Goal: Transaction & Acquisition: Purchase product/service

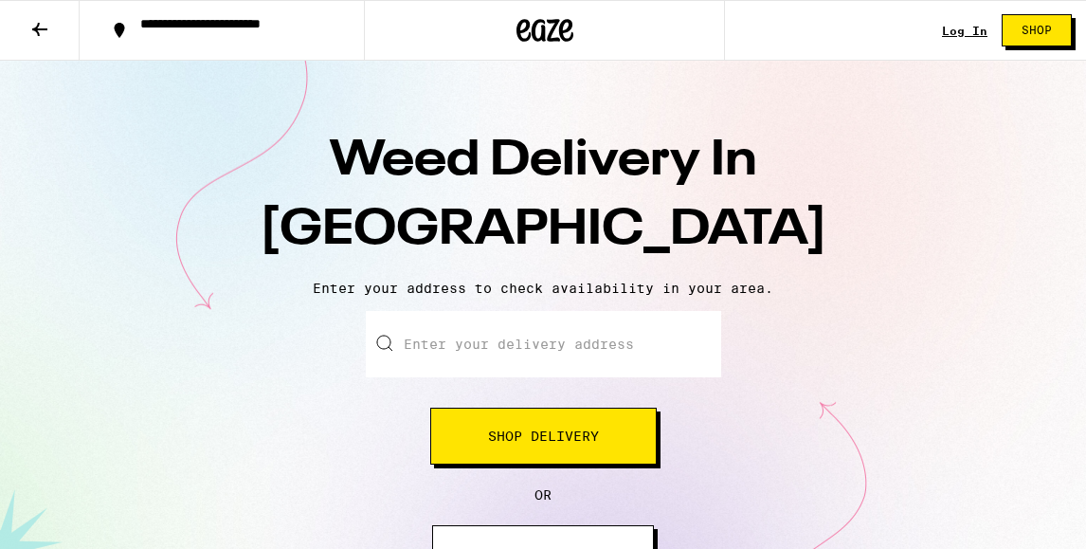
click at [485, 358] on input "Enter your delivery address" at bounding box center [543, 344] width 355 height 66
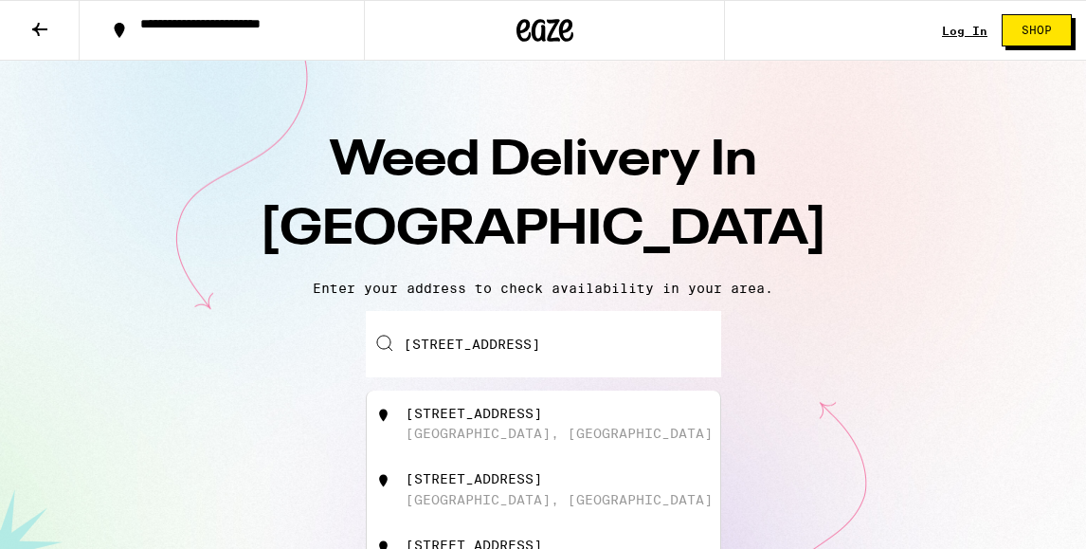
click at [506, 429] on div "1137 10th Street Manhattan Beach, CA" at bounding box center [575, 424] width 338 height 36
type input "1137 10th Street, Manhattan Beach, CA"
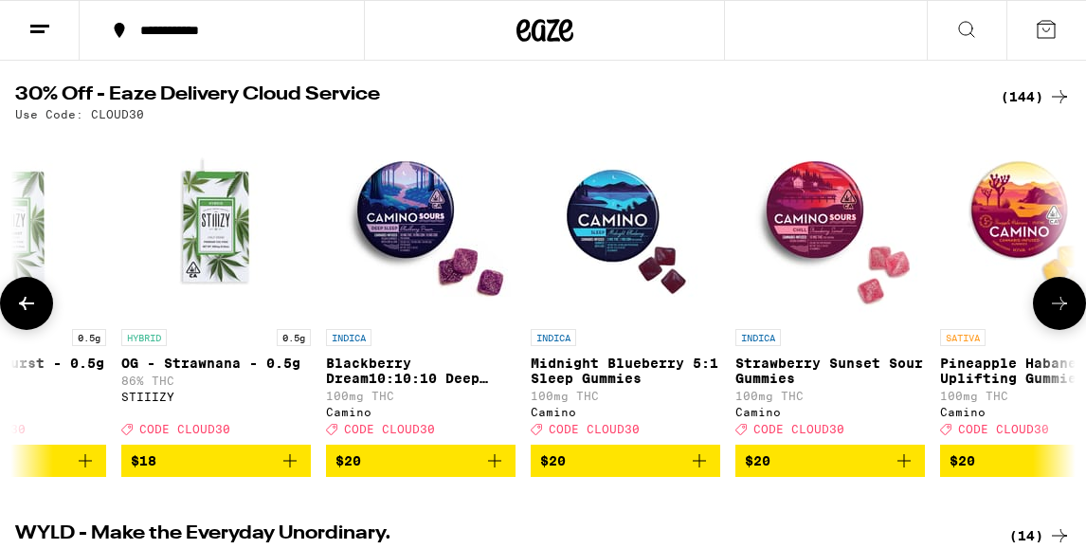
scroll to position [0, 4279]
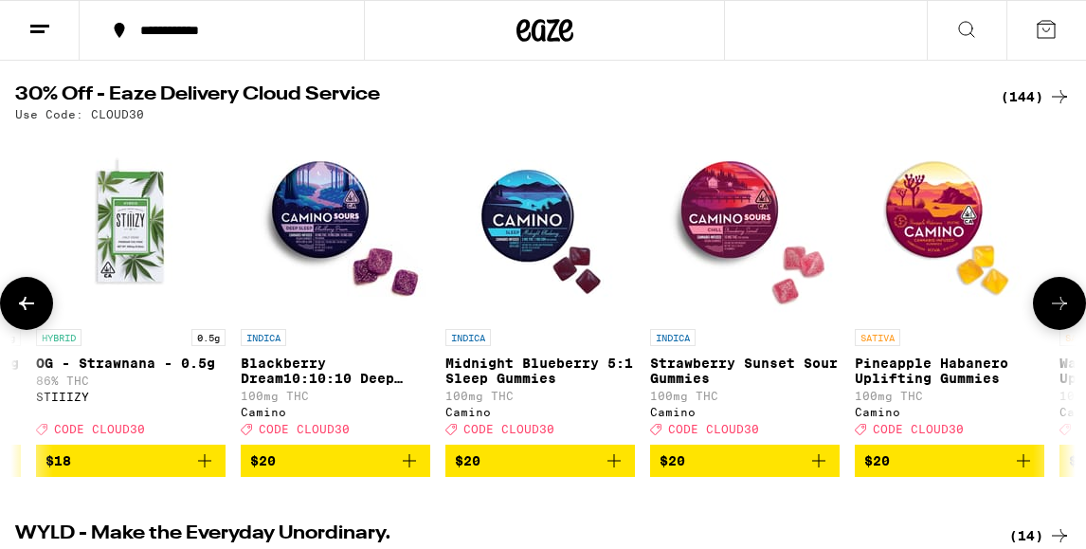
click at [318, 472] on span "$20" at bounding box center [335, 460] width 171 height 23
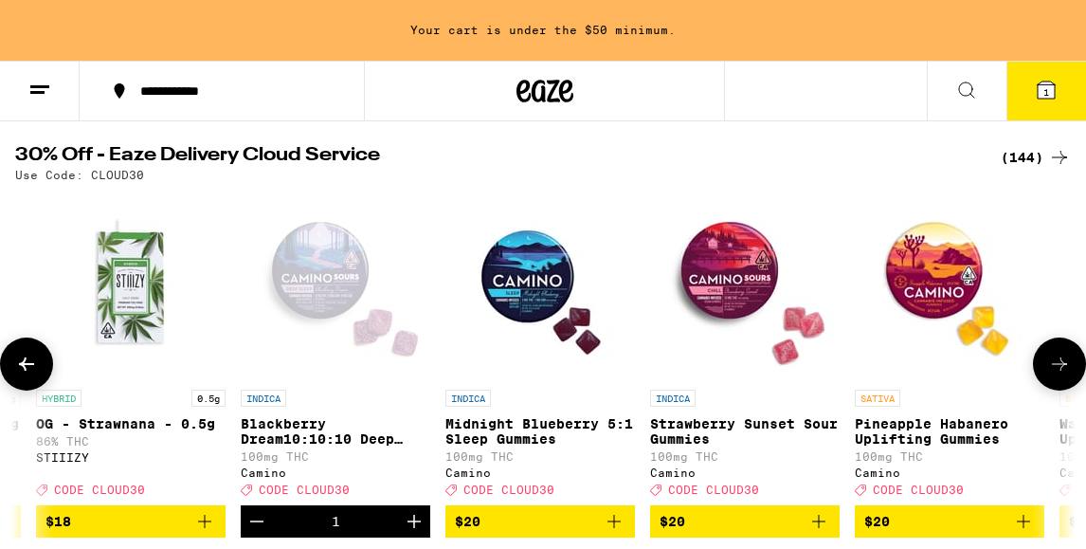
scroll to position [250, 0]
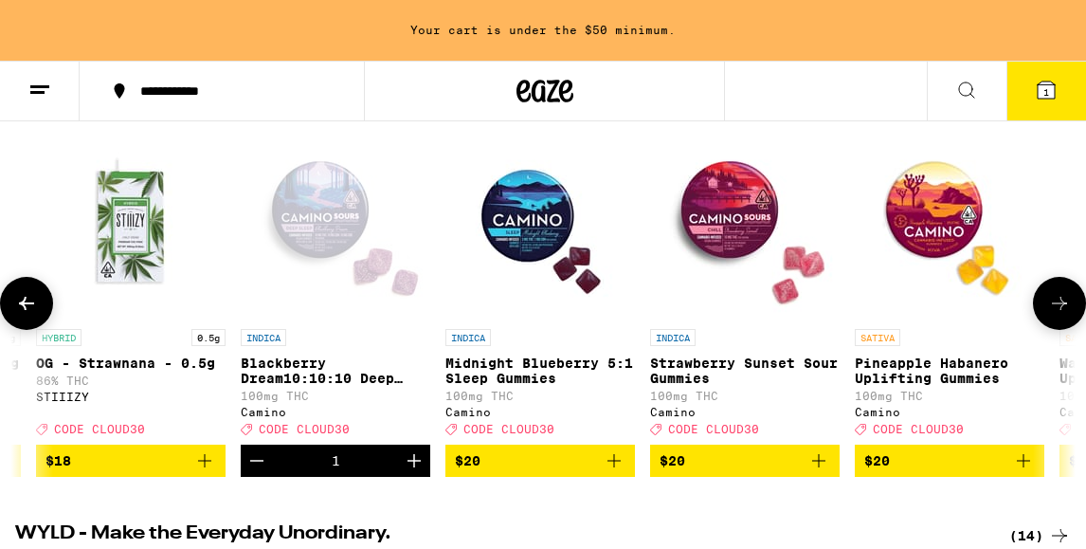
click at [765, 472] on span "$20" at bounding box center [745, 460] width 171 height 23
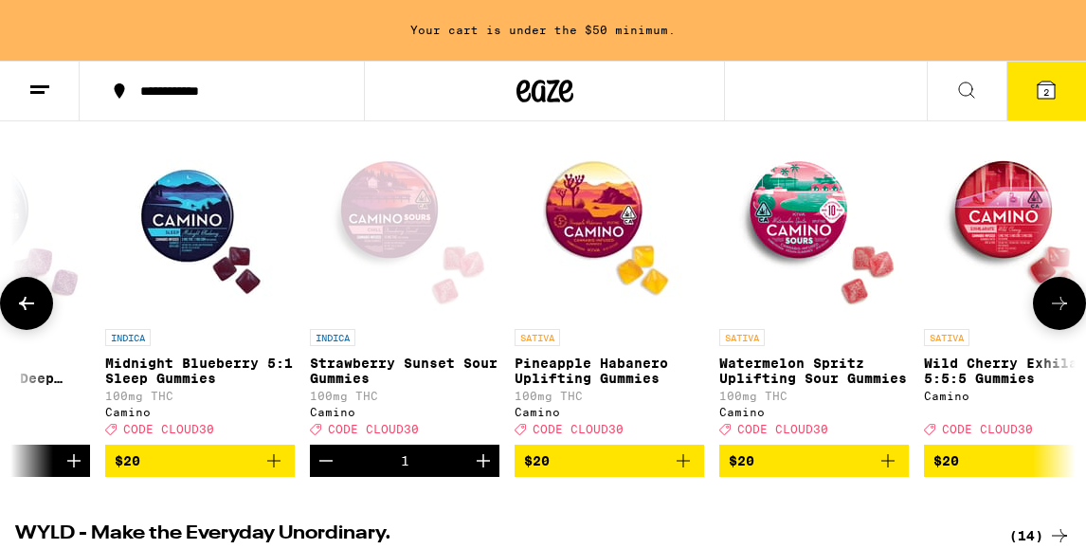
scroll to position [0, 4631]
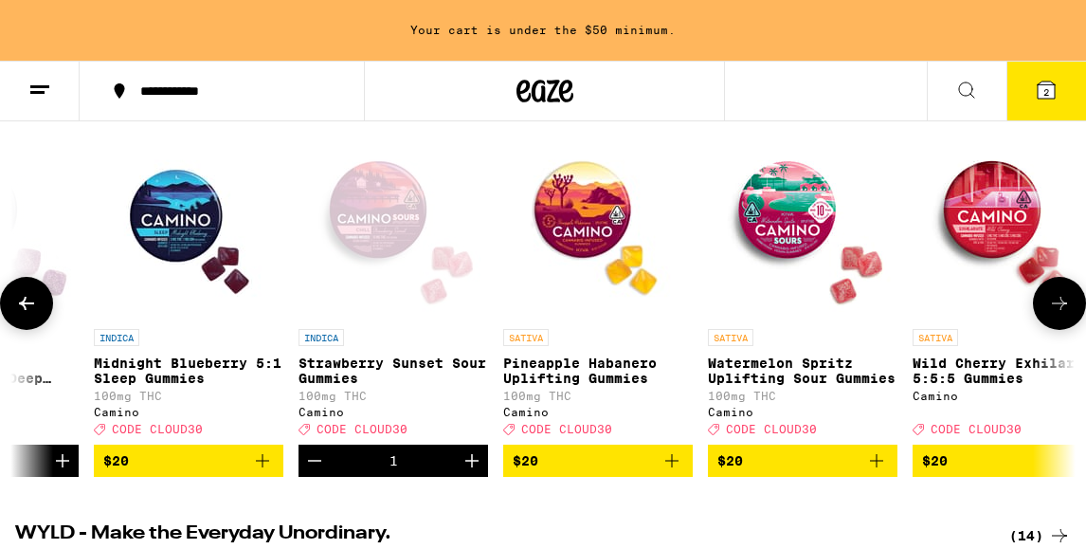
click at [618, 472] on span "$20" at bounding box center [598, 460] width 171 height 23
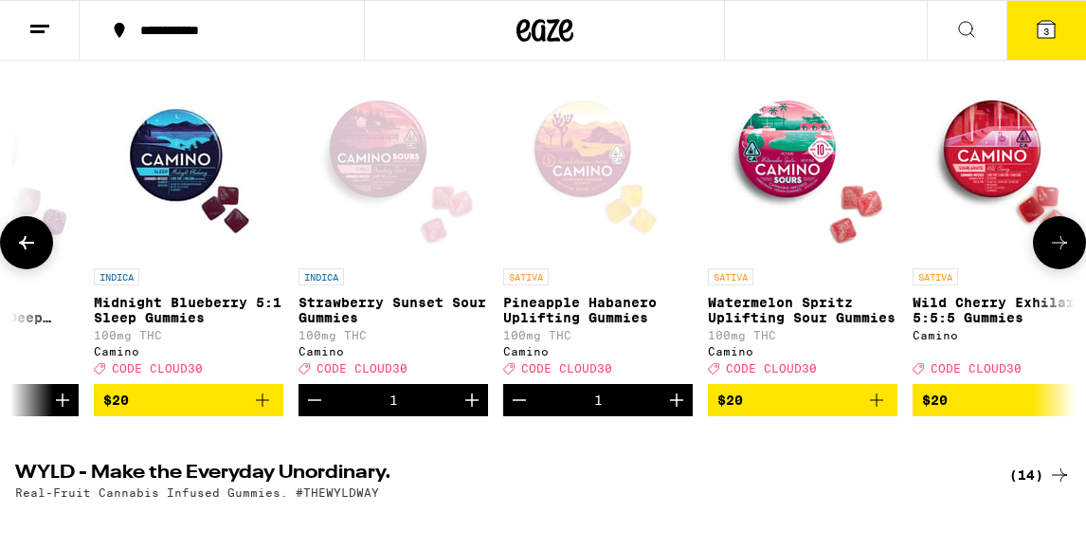
scroll to position [190, 0]
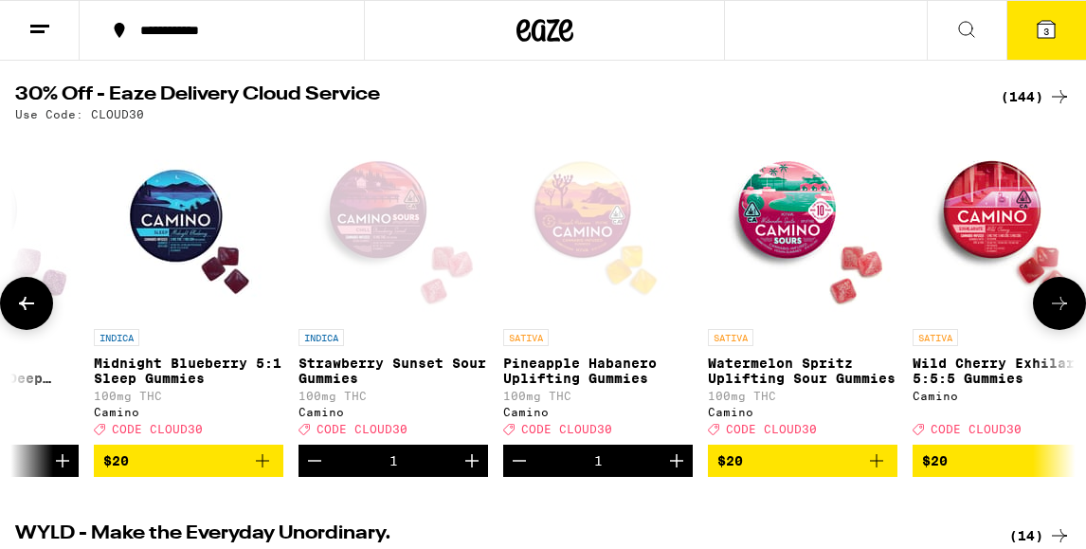
click at [815, 471] on span "$20" at bounding box center [803, 460] width 171 height 23
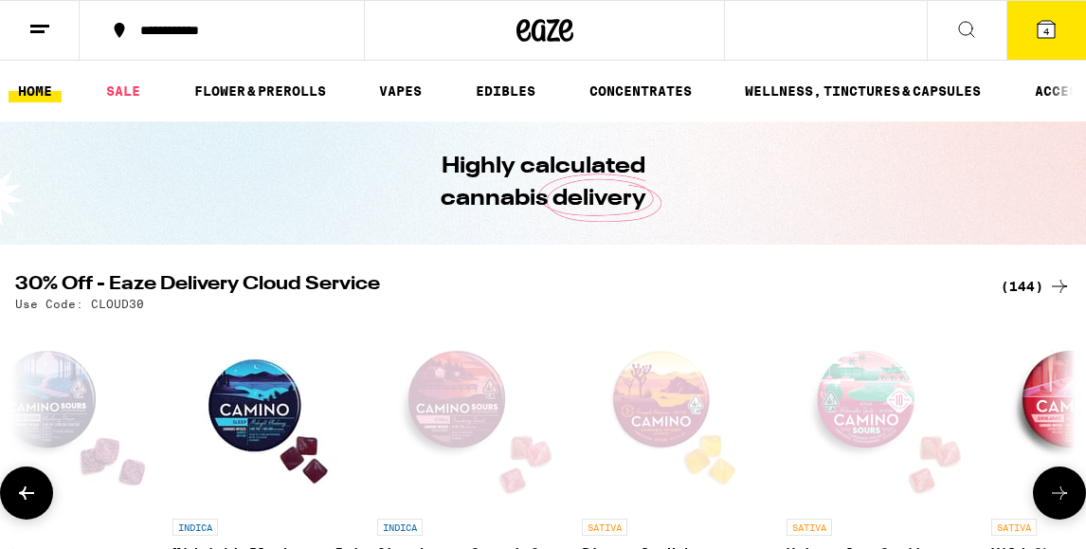
scroll to position [0, 4552]
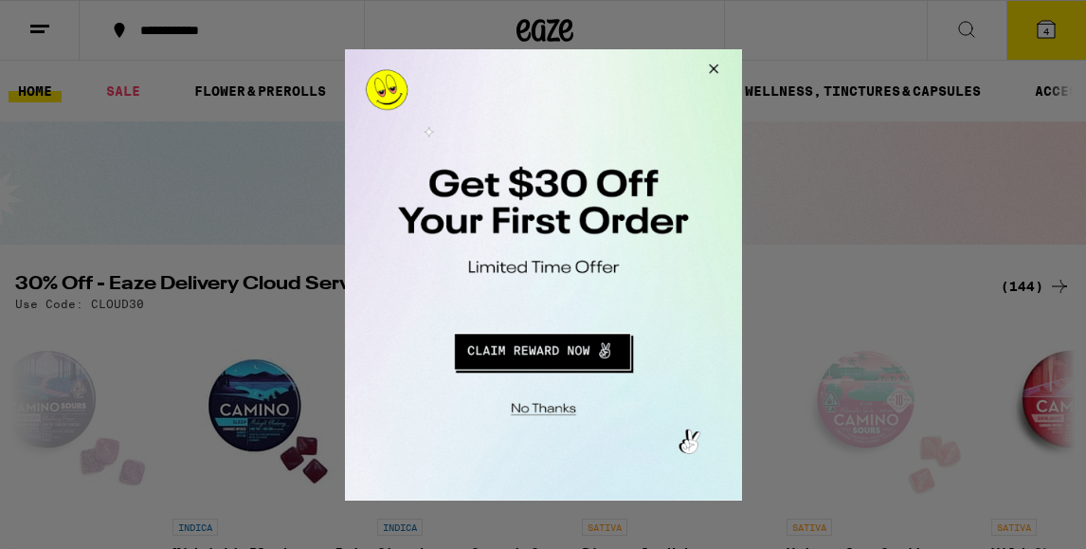
click at [522, 350] on button "Redirect to URL" at bounding box center [541, 347] width 330 height 45
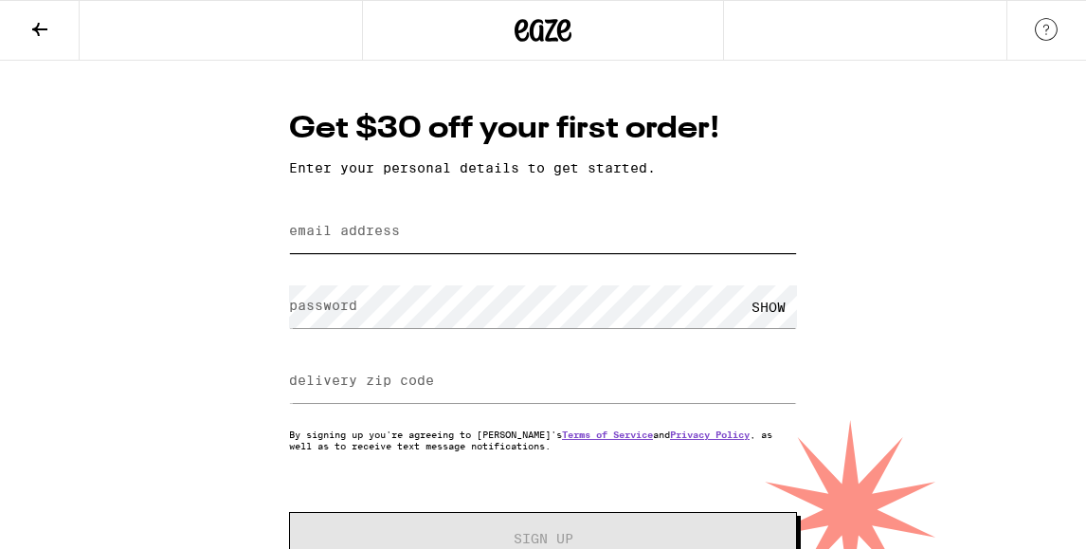
click at [448, 234] on input "email address" at bounding box center [543, 231] width 508 height 43
type input "[EMAIL_ADDRESS][DOMAIN_NAME]"
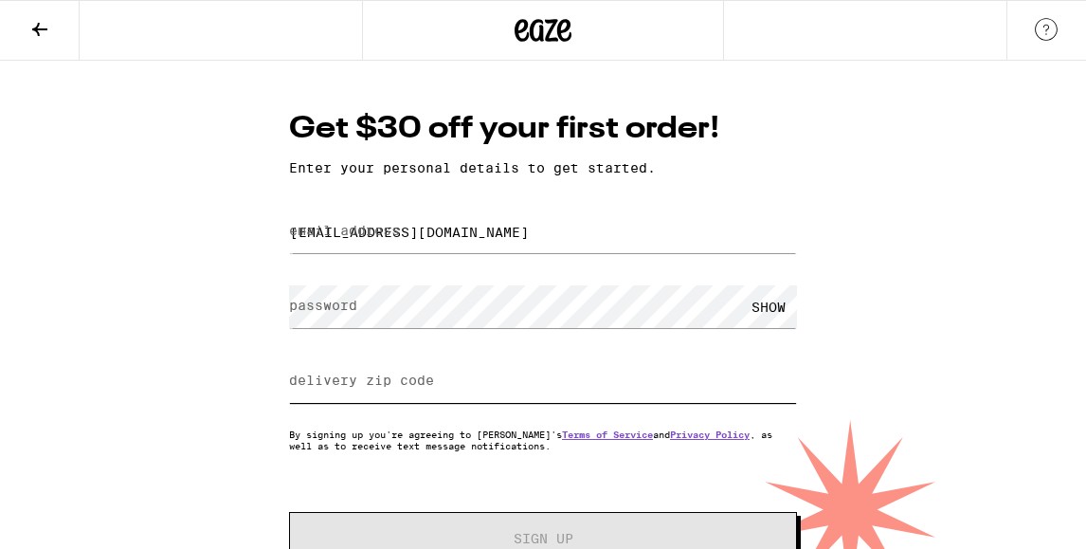
type input "90266"
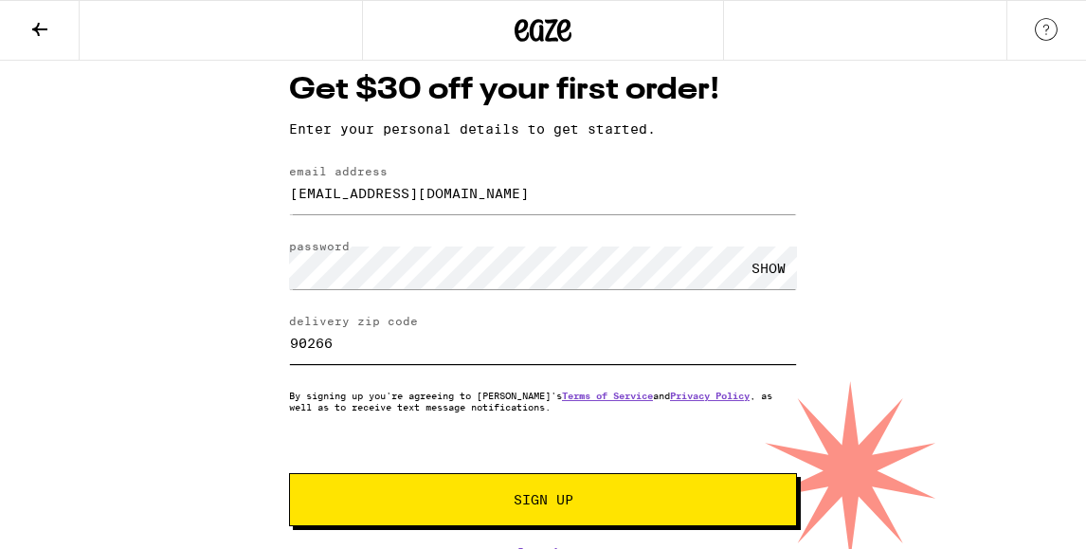
scroll to position [56, 0]
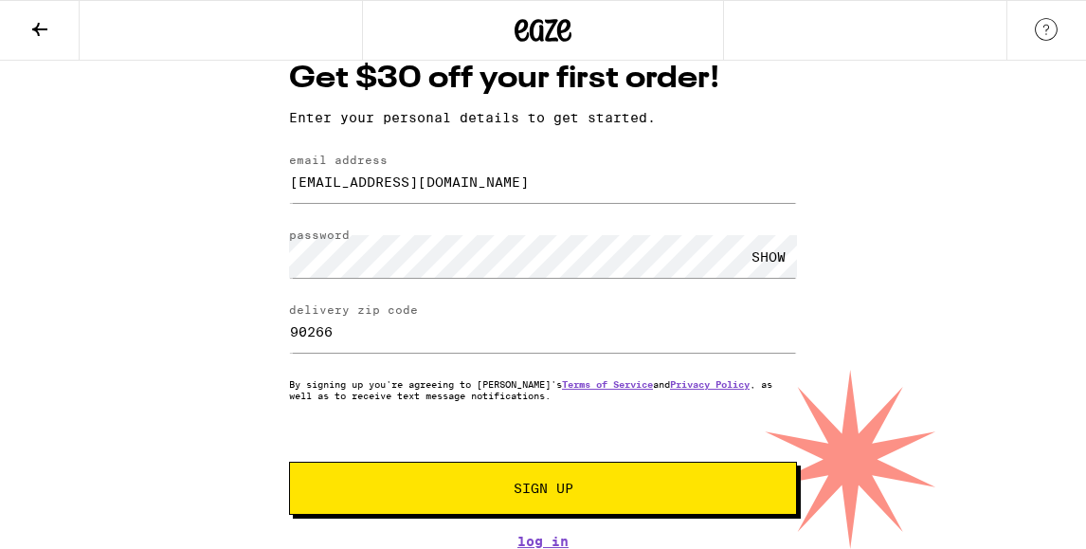
click at [557, 482] on span "Sign Up" at bounding box center [544, 488] width 60 height 13
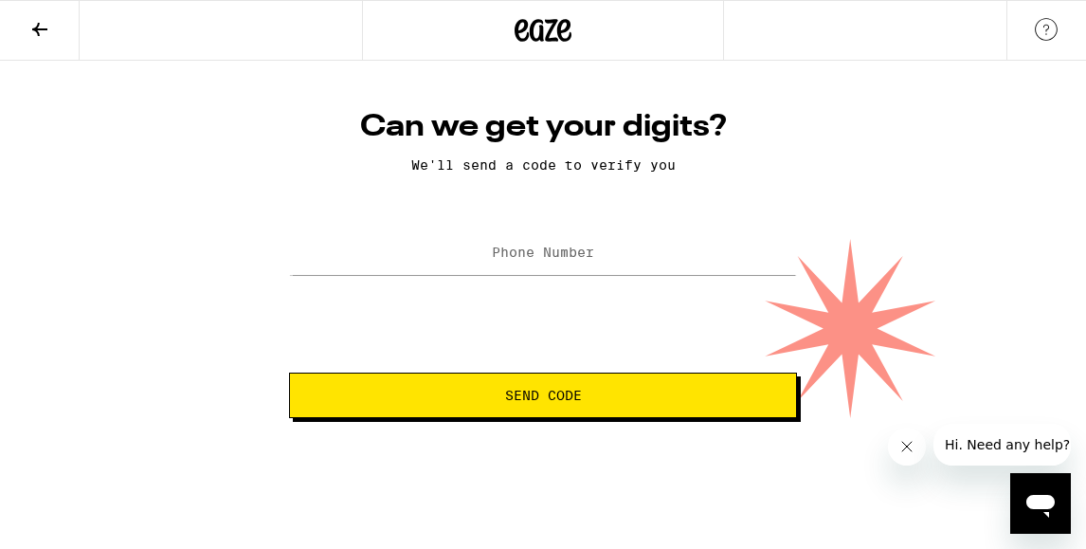
click at [520, 260] on label "Phone Number" at bounding box center [543, 252] width 102 height 15
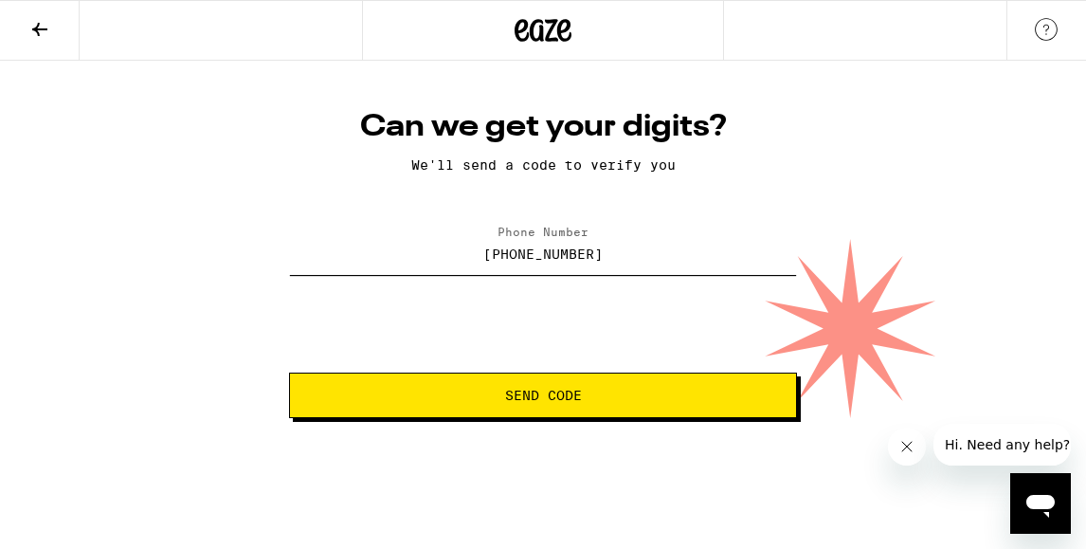
type input "[PHONE_NUMBER]"
click at [516, 394] on span "Send Code" at bounding box center [543, 395] width 77 height 13
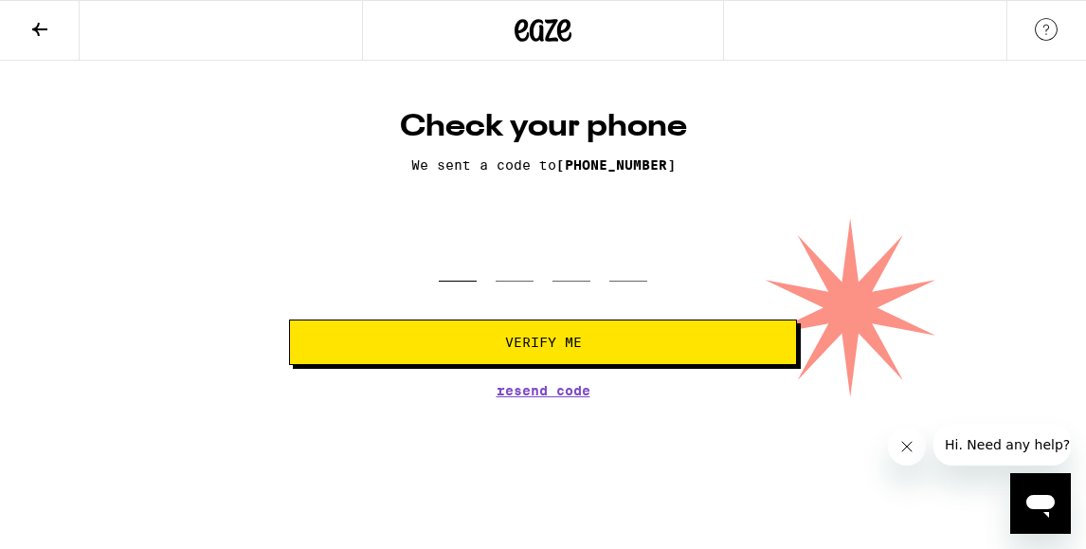
click at [468, 265] on input "tel" at bounding box center [458, 254] width 38 height 56
type input "0"
type input "1"
type input "0"
type input "5"
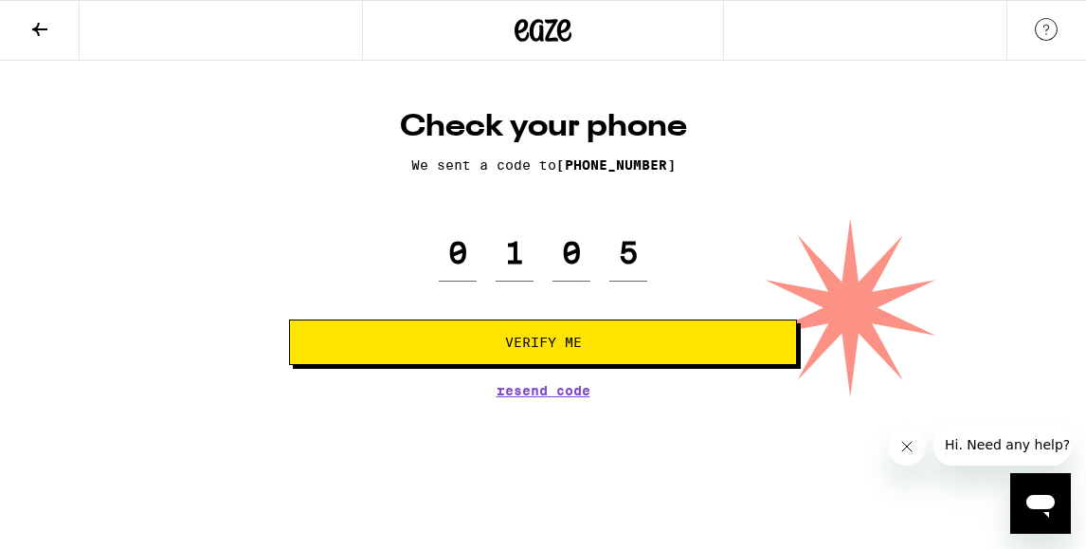
click at [532, 348] on span "Verify Me" at bounding box center [543, 342] width 77 height 13
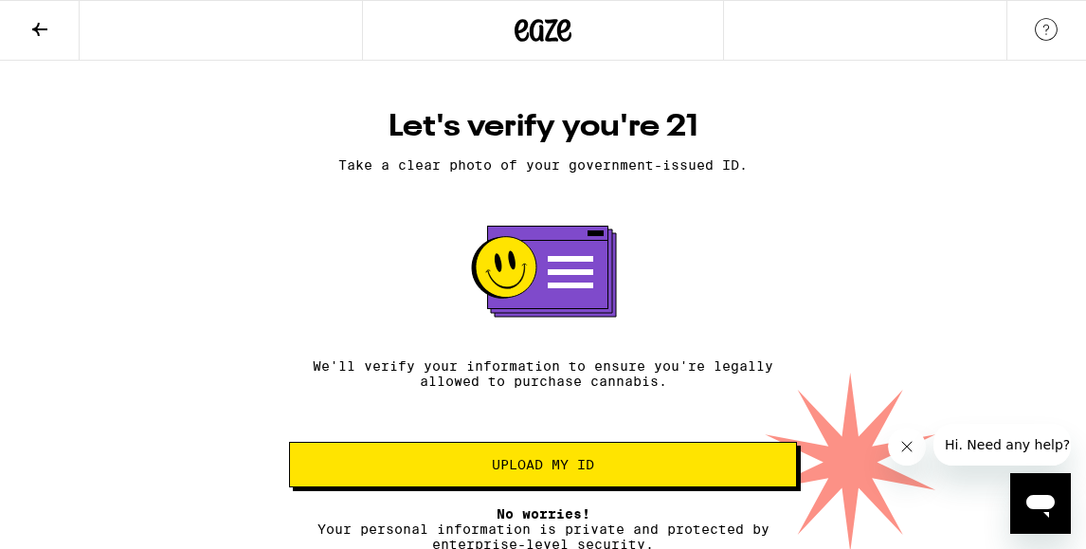
scroll to position [18, 0]
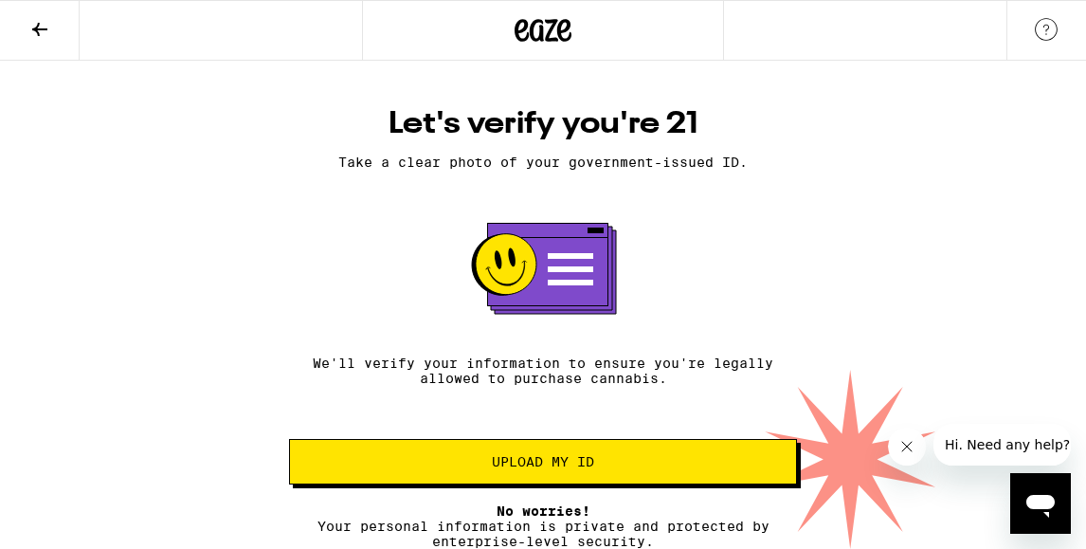
click at [560, 456] on span "Upload my ID" at bounding box center [543, 461] width 102 height 13
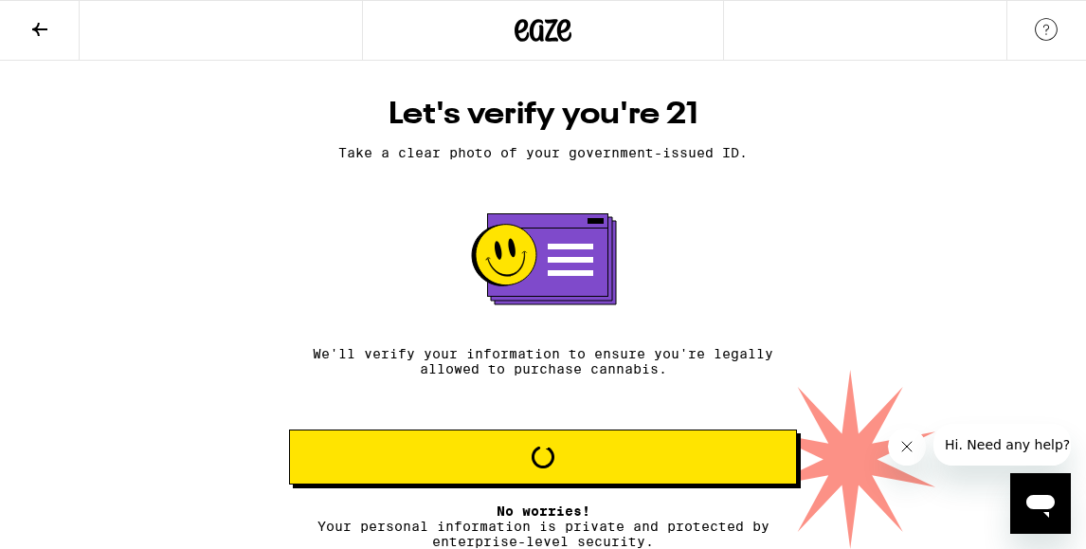
scroll to position [0, 0]
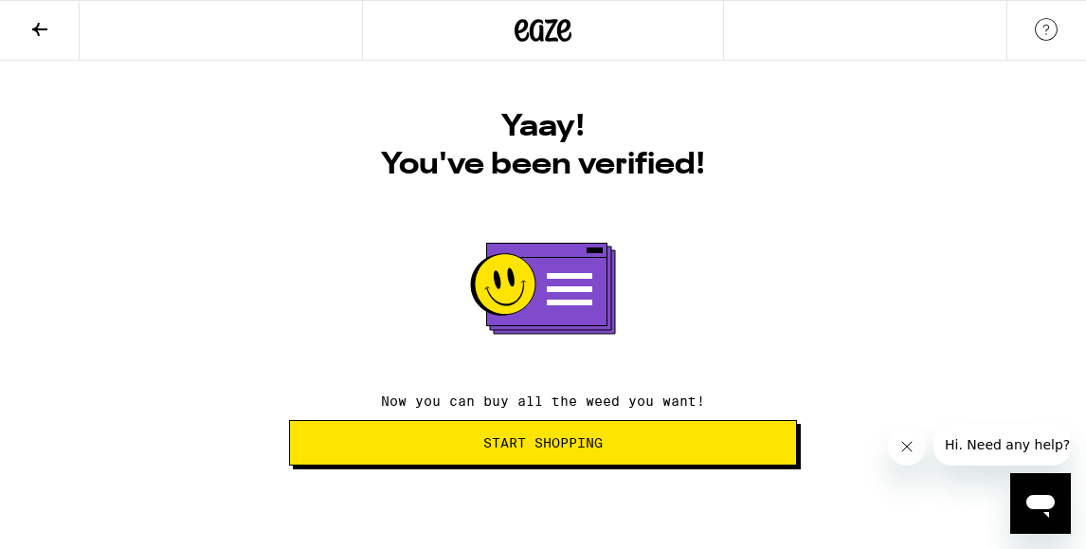
click at [537, 437] on span "Start Shopping" at bounding box center [542, 442] width 119 height 13
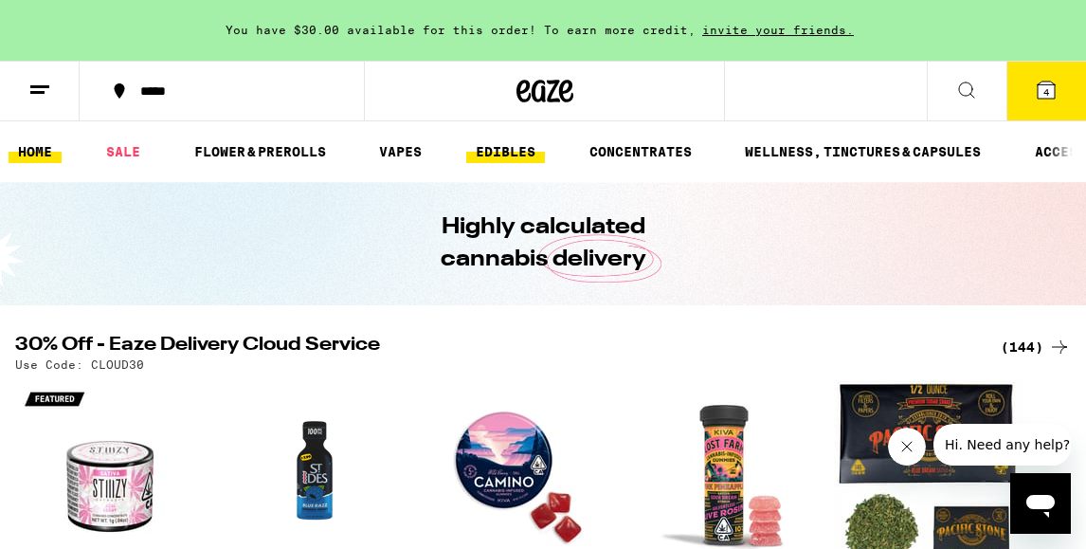
click at [519, 154] on link "EDIBLES" at bounding box center [505, 151] width 79 height 23
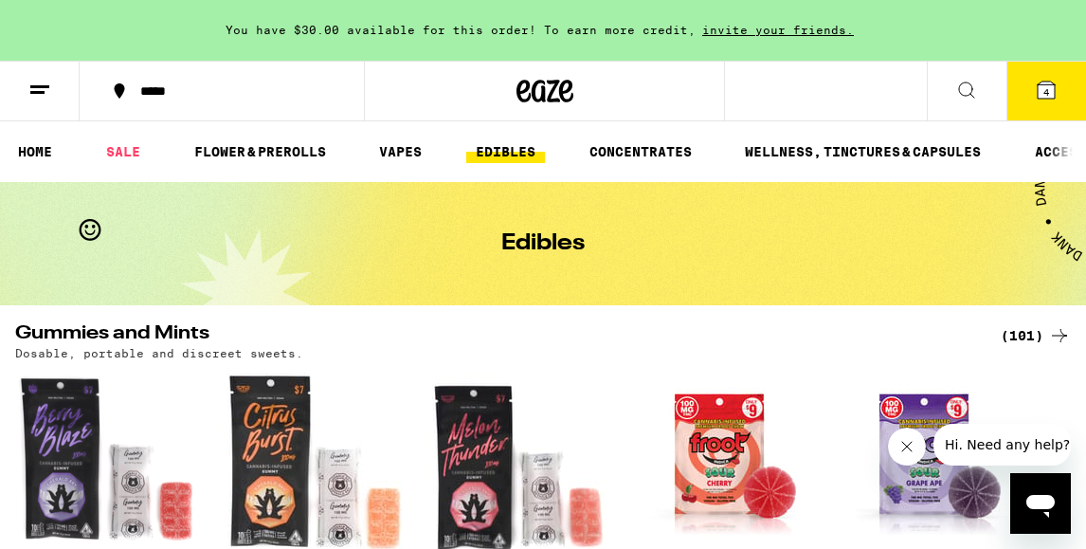
click at [1044, 91] on span "4" at bounding box center [1047, 91] width 6 height 11
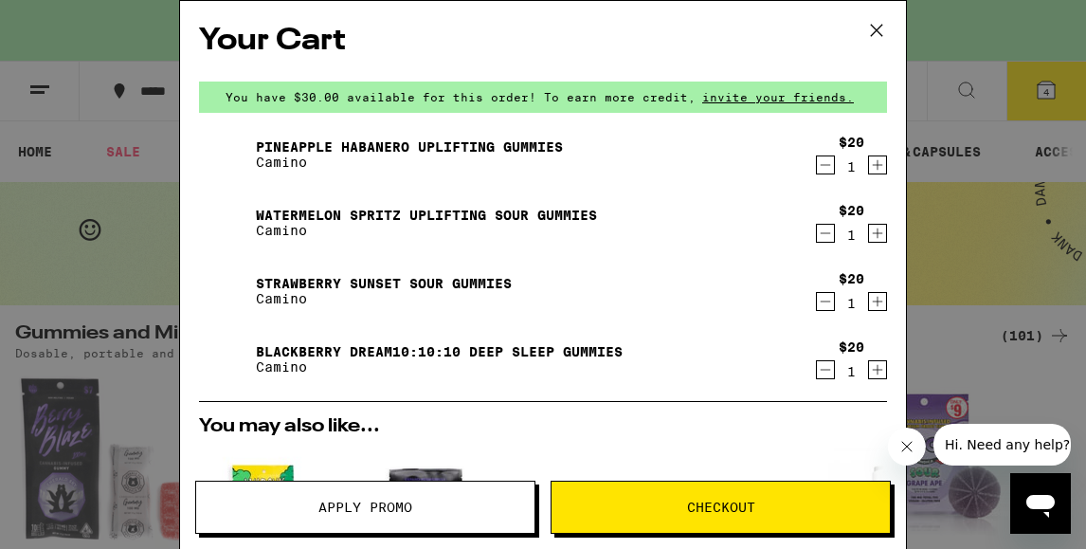
click at [732, 501] on span "Checkout" at bounding box center [721, 506] width 68 height 13
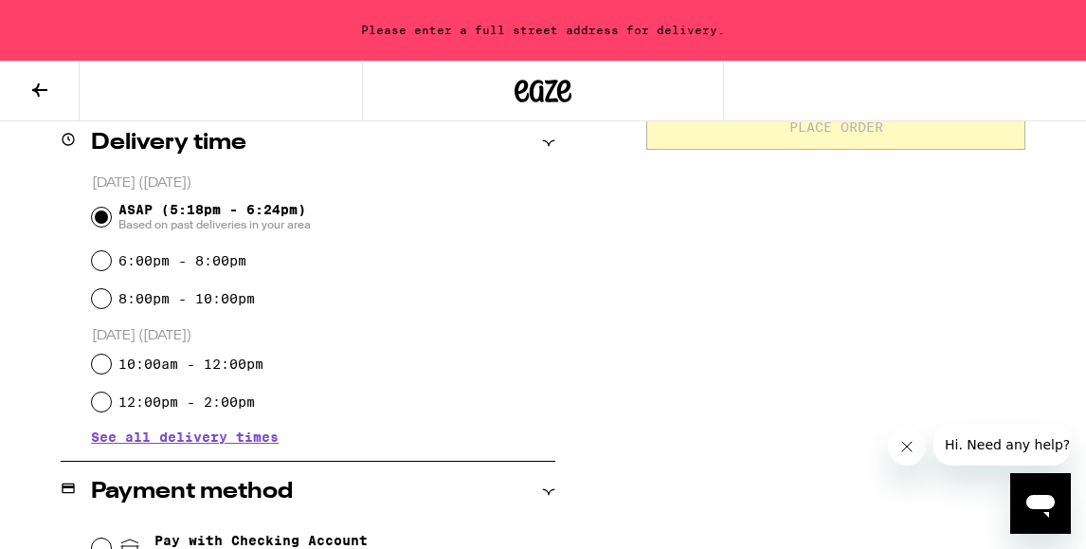
scroll to position [446, 0]
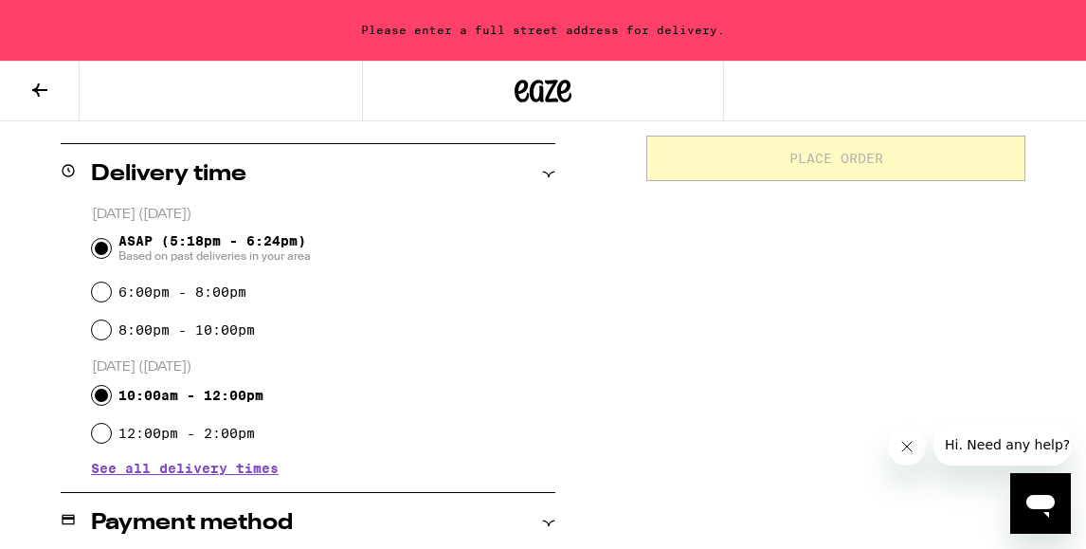
click at [102, 395] on input "10:00am - 12:00pm" at bounding box center [101, 395] width 19 height 19
radio input "true"
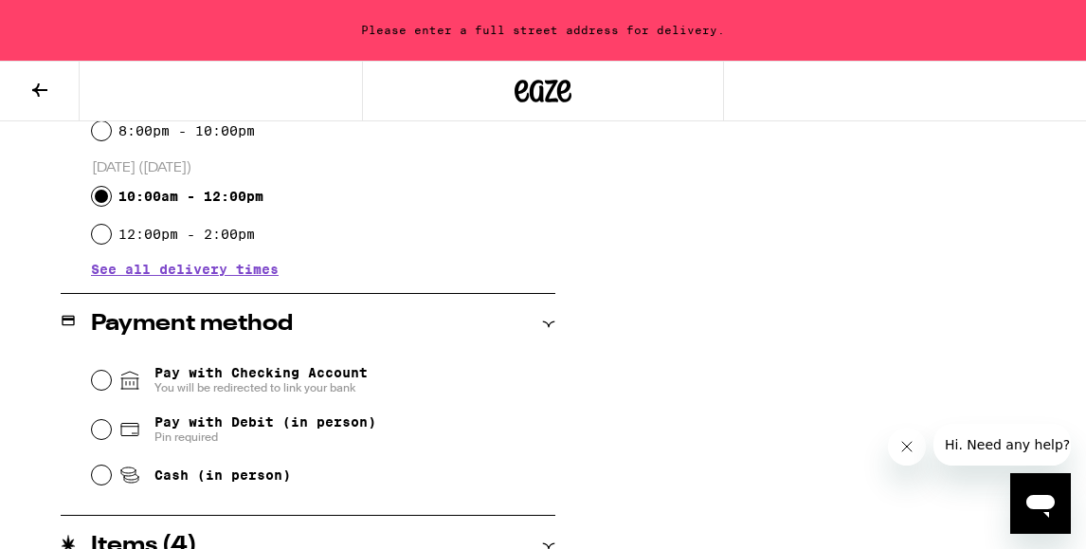
scroll to position [658, 0]
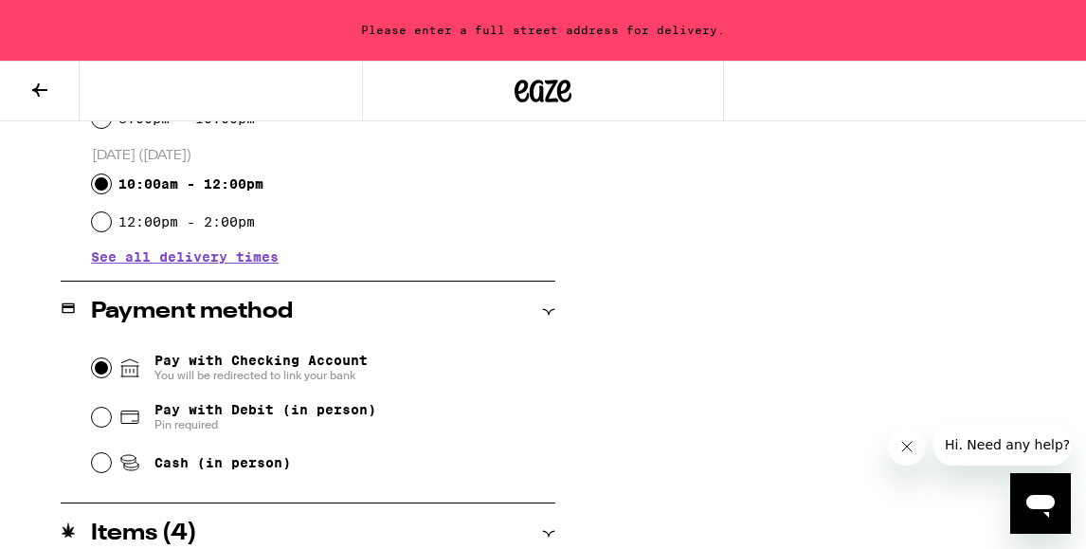
click at [99, 367] on input "Pay with Checking Account You will be redirected to link your bank" at bounding box center [101, 367] width 19 height 19
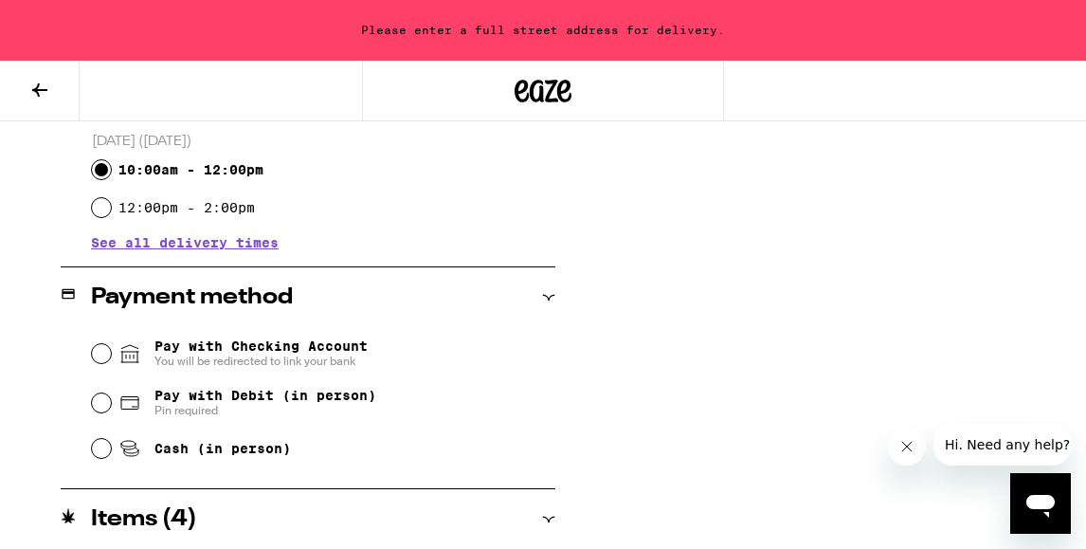
scroll to position [669, 0]
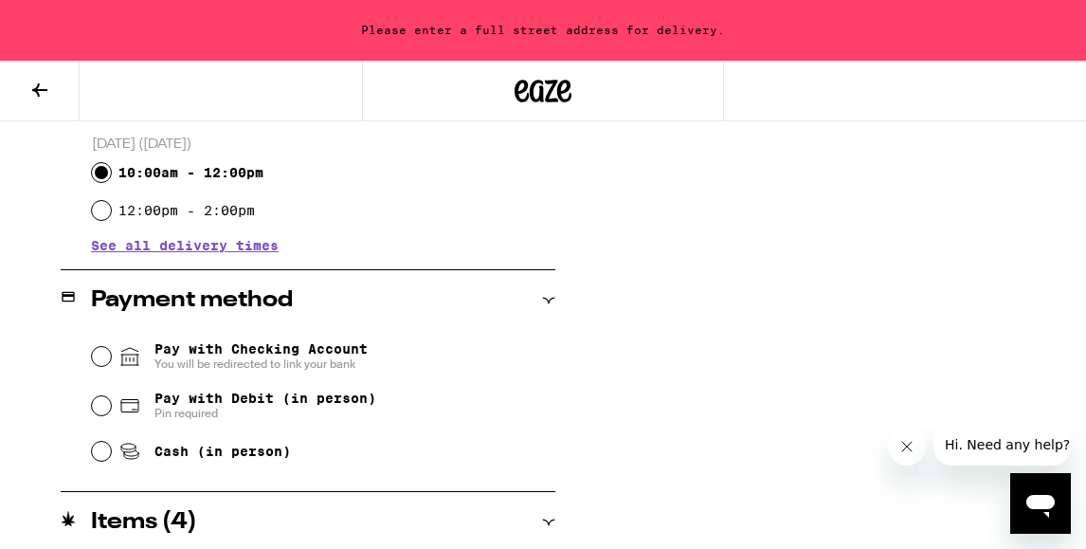
click at [183, 246] on span "See all delivery times" at bounding box center [185, 245] width 188 height 13
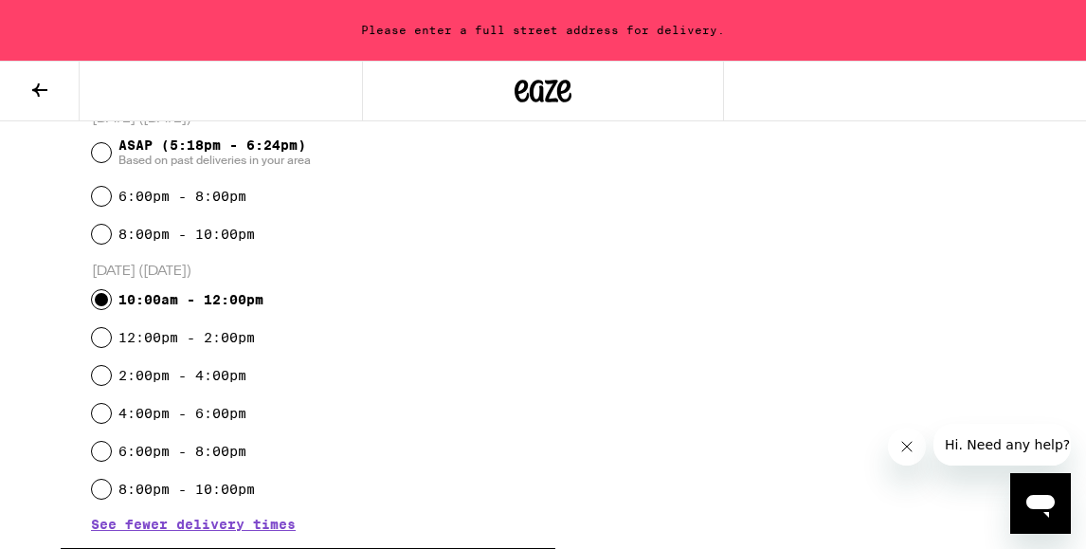
scroll to position [539, 0]
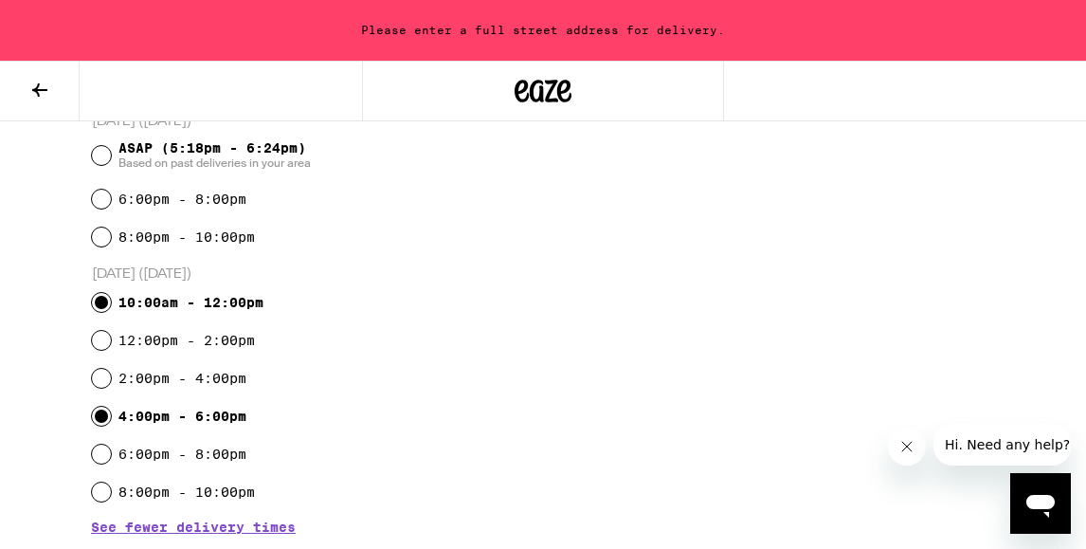
click at [104, 420] on input "4:00pm - 6:00pm" at bounding box center [101, 416] width 19 height 19
radio input "true"
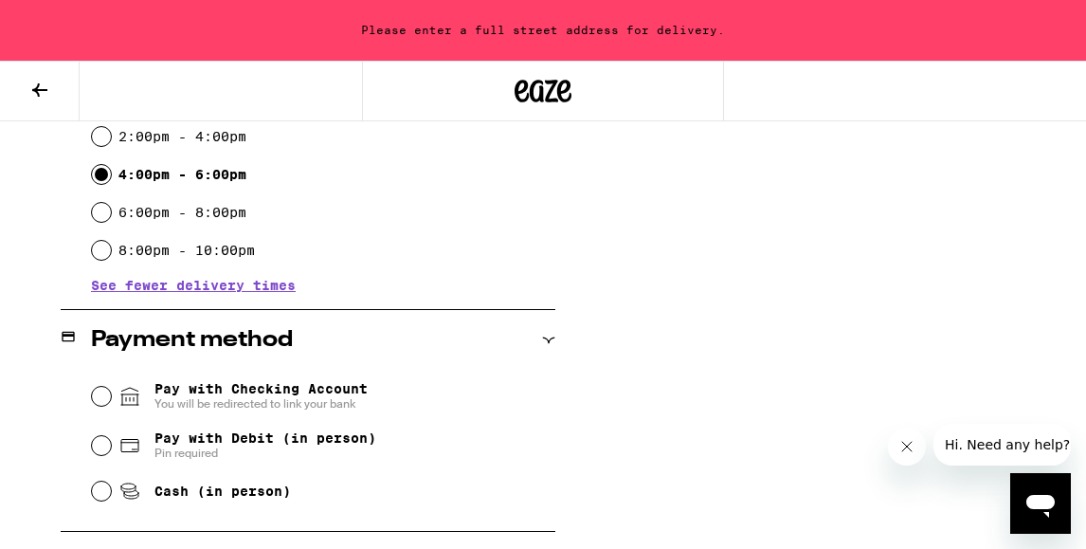
scroll to position [782, 0]
click at [100, 448] on input "Pay with Debit (in person) Pin required" at bounding box center [101, 444] width 19 height 19
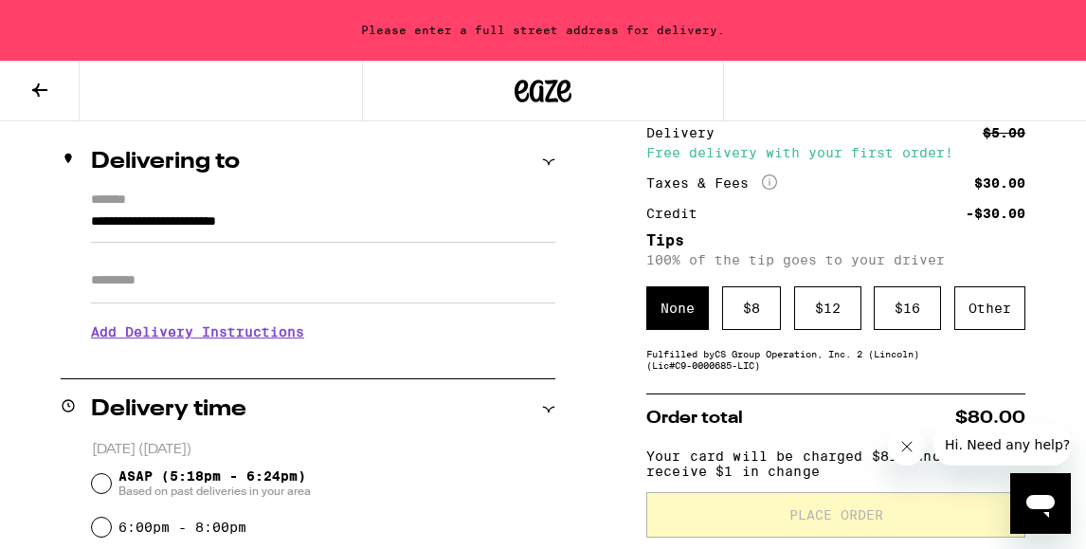
scroll to position [209, 0]
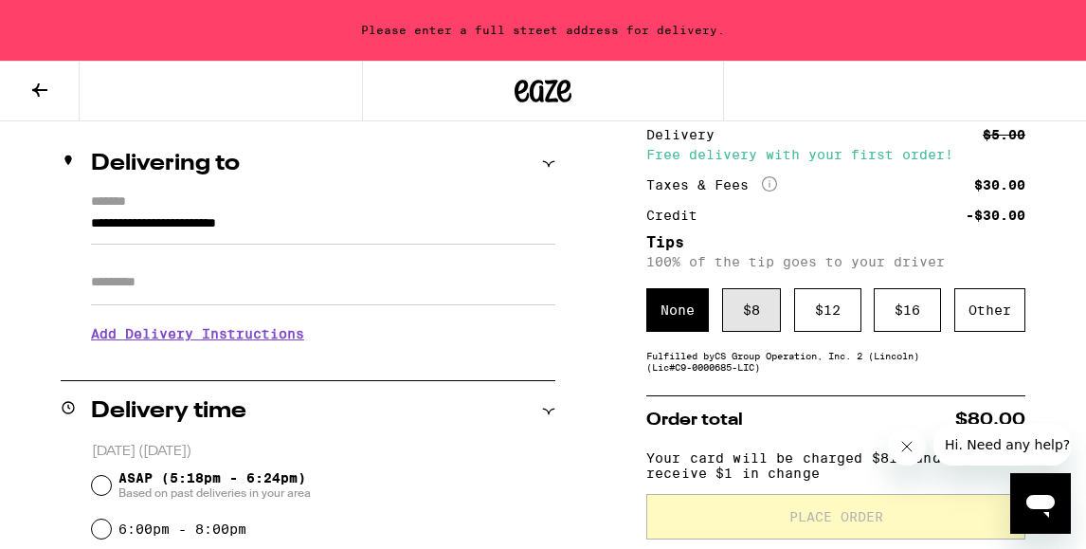
click at [745, 308] on div "$ 8" at bounding box center [751, 310] width 59 height 44
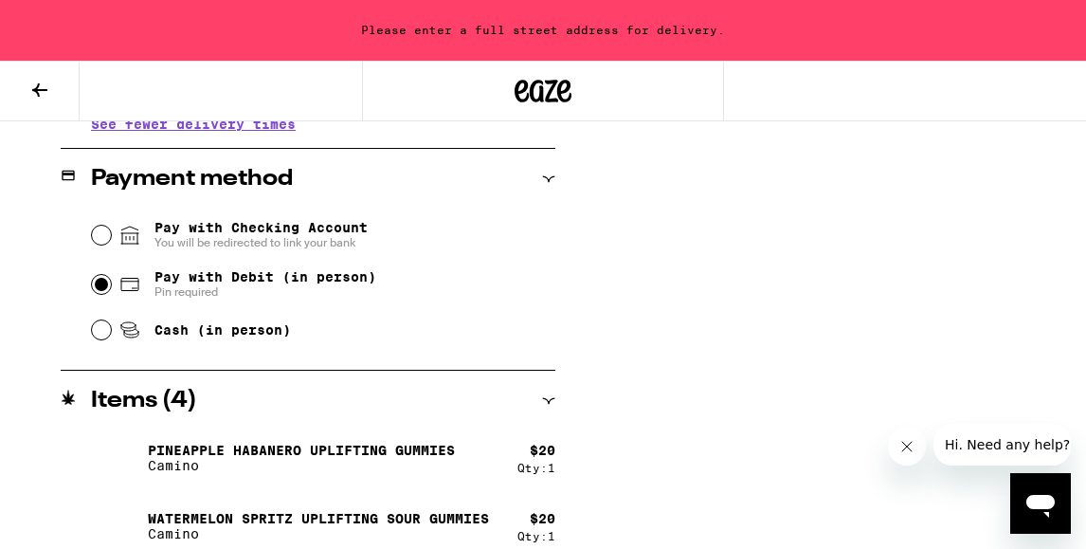
scroll to position [943, 0]
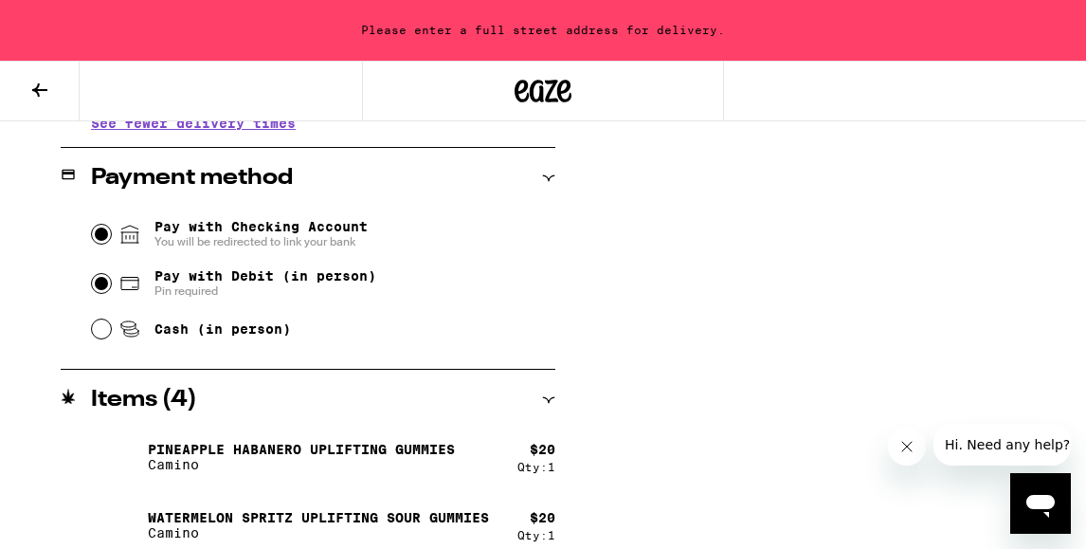
click at [104, 237] on input "Pay with Checking Account You will be redirected to link your bank" at bounding box center [101, 234] width 19 height 19
click at [104, 286] on input "Pay with Debit (in person) Pin required" at bounding box center [101, 283] width 19 height 19
radio input "true"
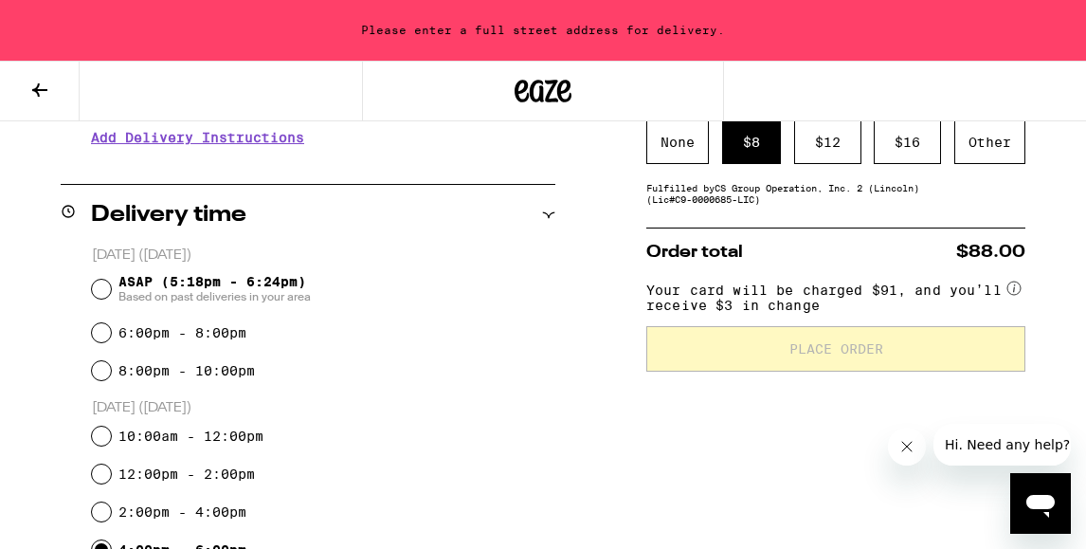
scroll to position [403, 0]
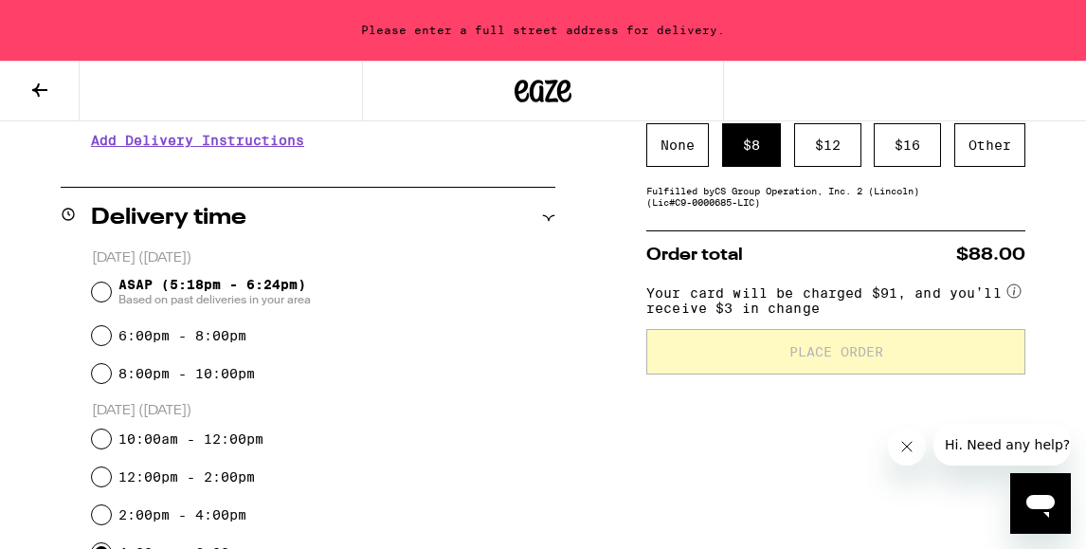
click at [747, 313] on span "Your card will be charged $91, and you’ll receive $3 in change" at bounding box center [824, 297] width 356 height 37
click at [818, 152] on div "$ 12" at bounding box center [827, 145] width 67 height 44
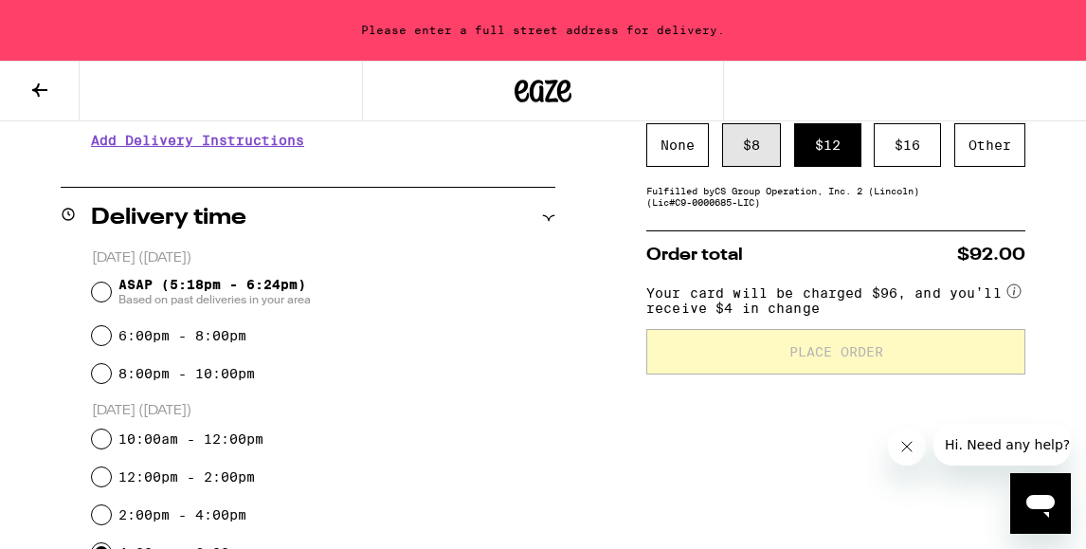
click at [749, 147] on div "$ 8" at bounding box center [751, 145] width 59 height 44
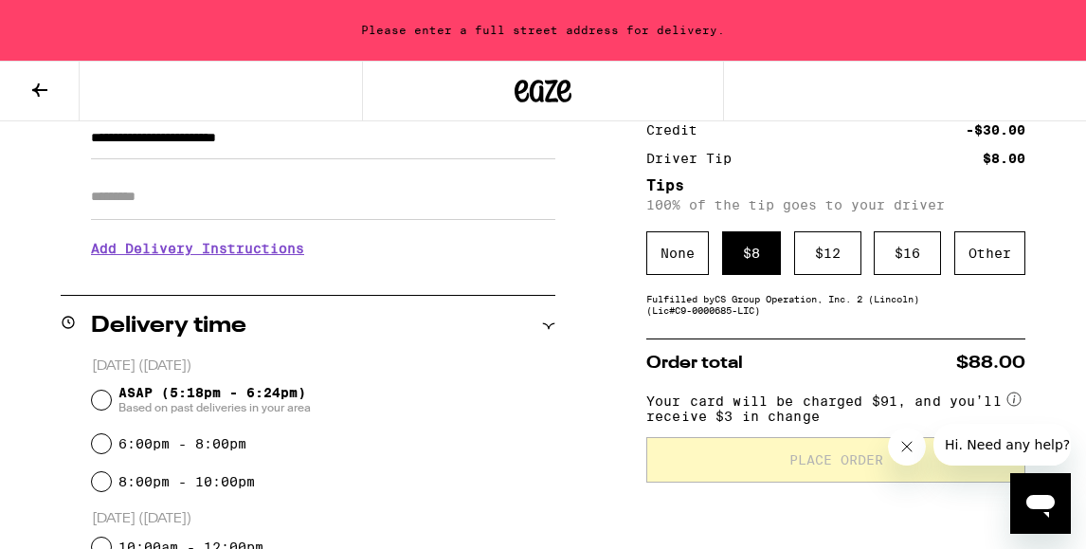
scroll to position [332, 0]
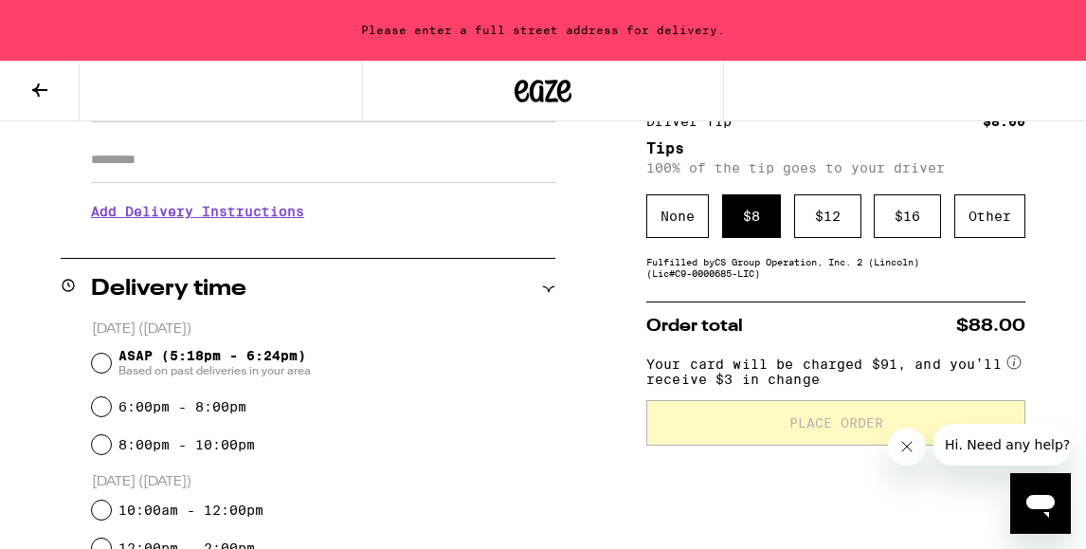
click at [1015, 369] on circle at bounding box center [1014, 361] width 13 height 13
click at [980, 446] on span "Hi. Need any help?" at bounding box center [1007, 444] width 125 height 15
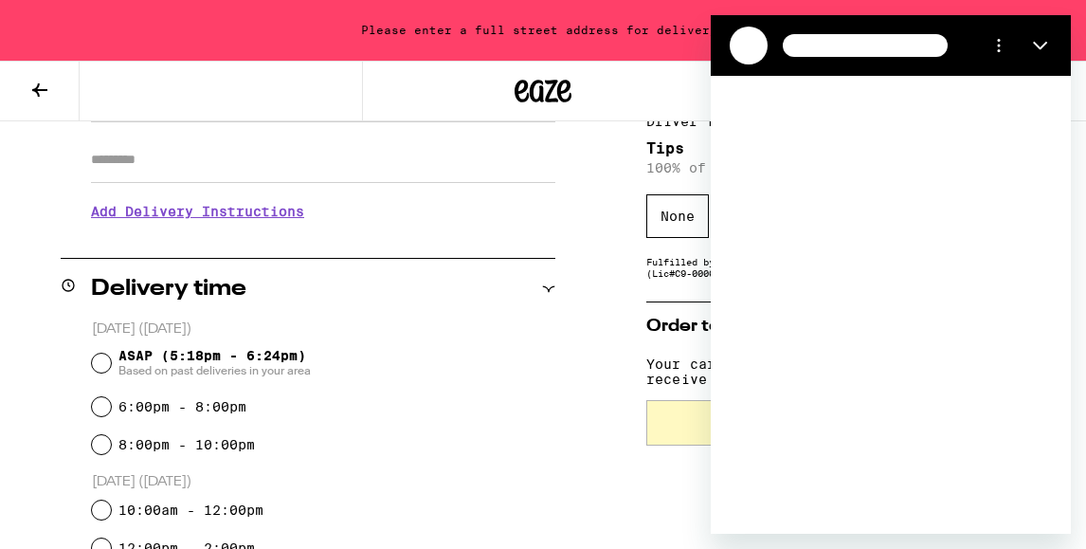
scroll to position [0, 0]
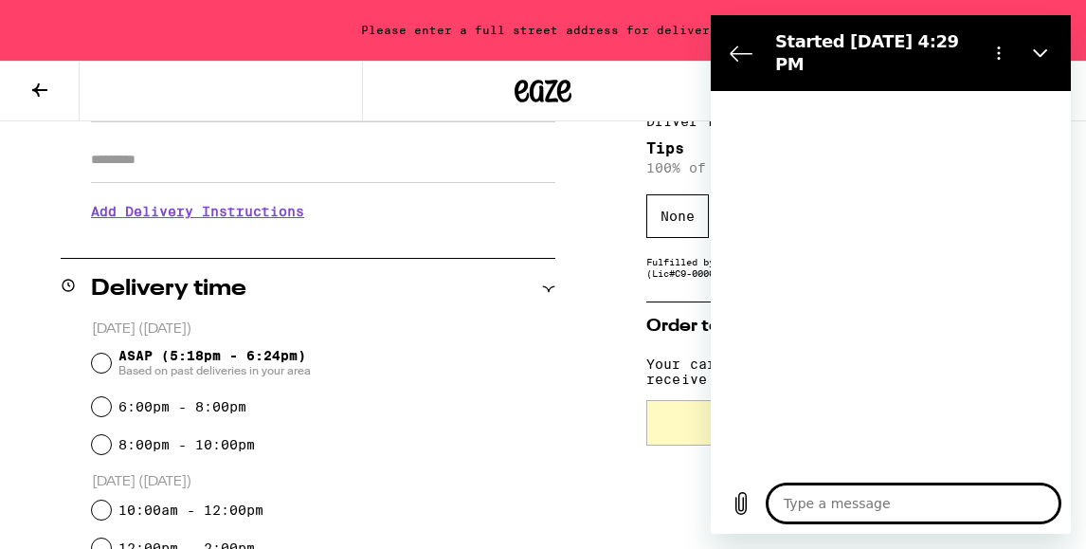
type textarea "x"
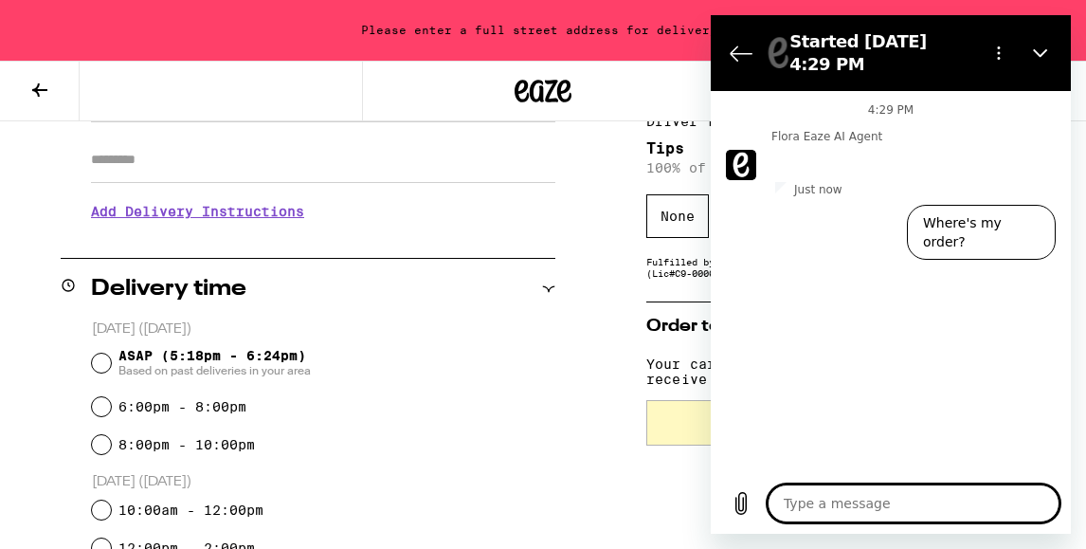
type textarea "h"
type textarea "x"
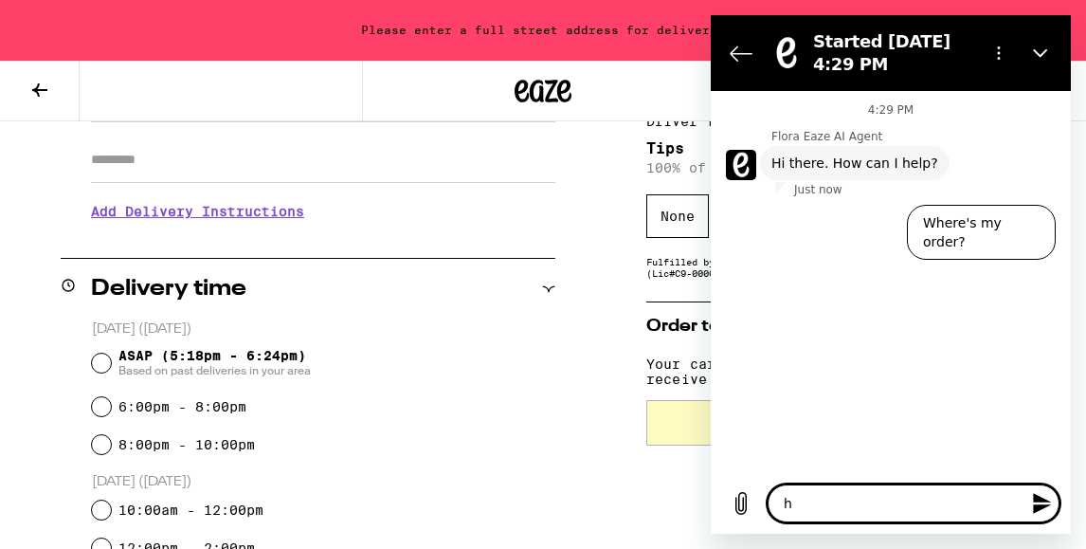
type textarea "ho"
type textarea "x"
type textarea "how"
type textarea "x"
type textarea "how"
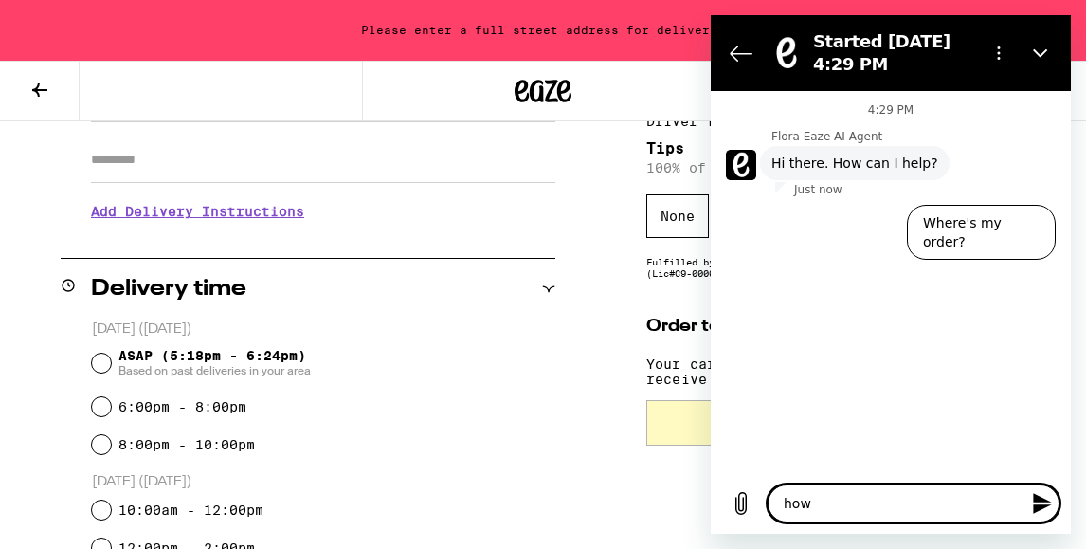
type textarea "x"
type textarea "how d"
type textarea "x"
type textarea "how do"
type textarea "x"
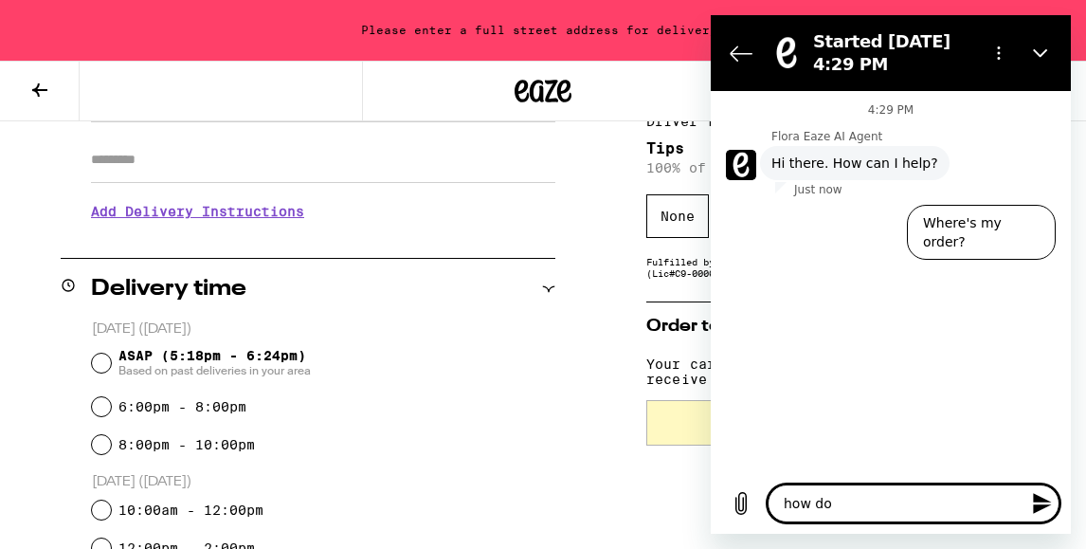
type textarea "how do"
type textarea "x"
type textarea "how do i"
type textarea "x"
type textarea "how do i"
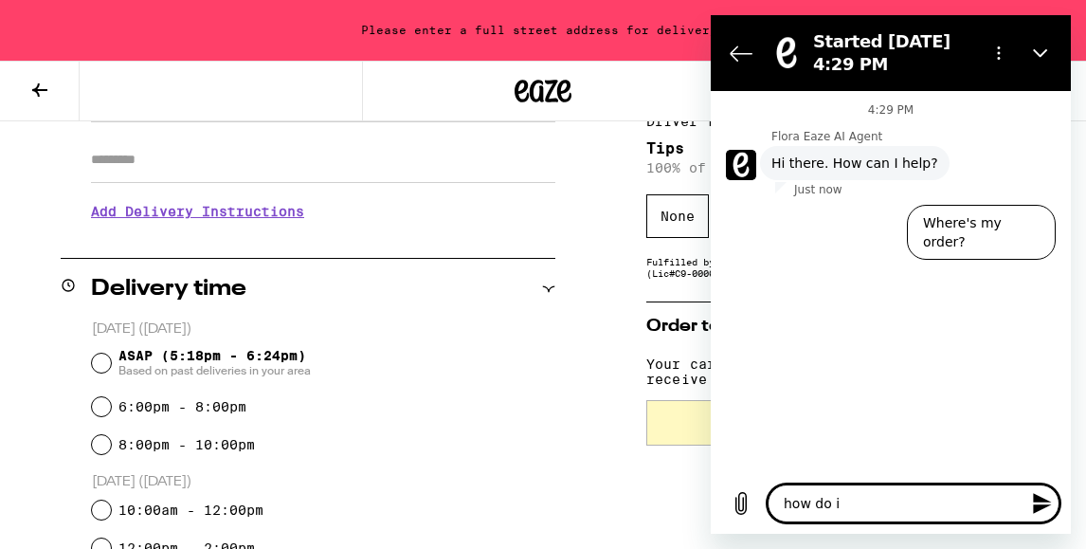
type textarea "x"
type textarea "how do i p"
type textarea "x"
type textarea "how do i pl"
type textarea "x"
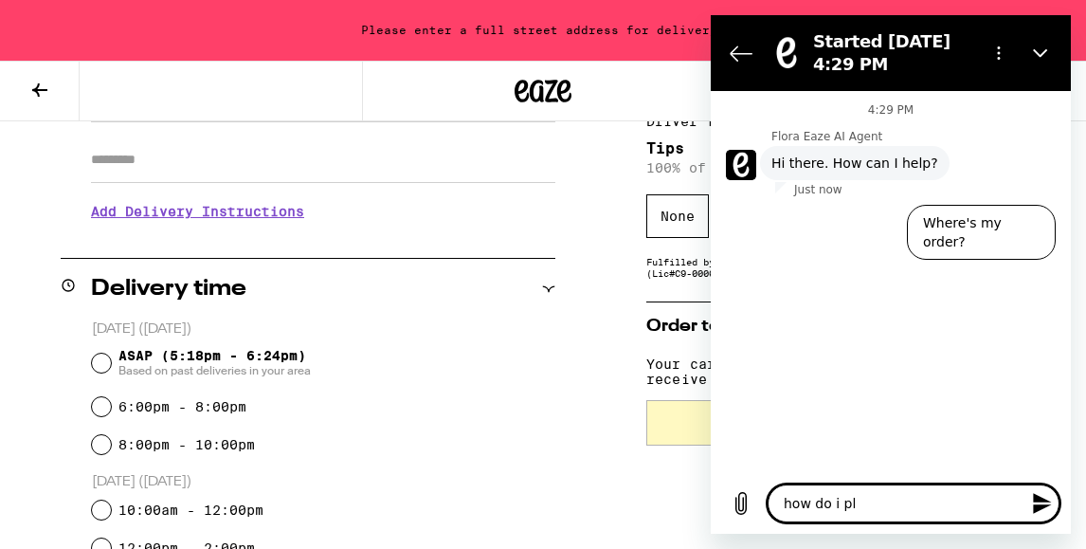
type textarea "how do i pla"
type textarea "x"
type textarea "how do i plac"
type textarea "x"
type textarea "how do i place"
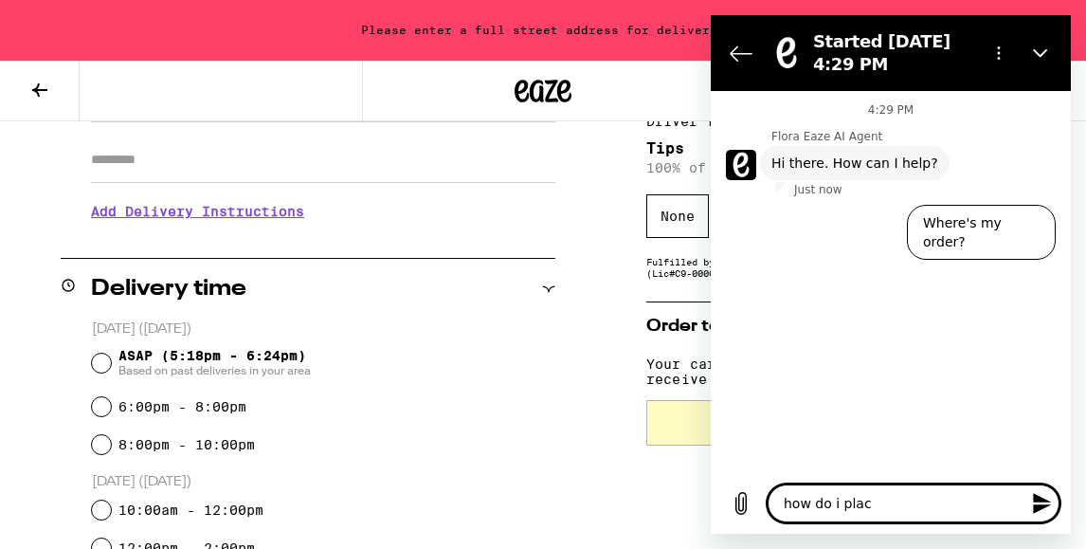
type textarea "x"
type textarea "how do i place"
type textarea "x"
type textarea "how do i place m"
type textarea "x"
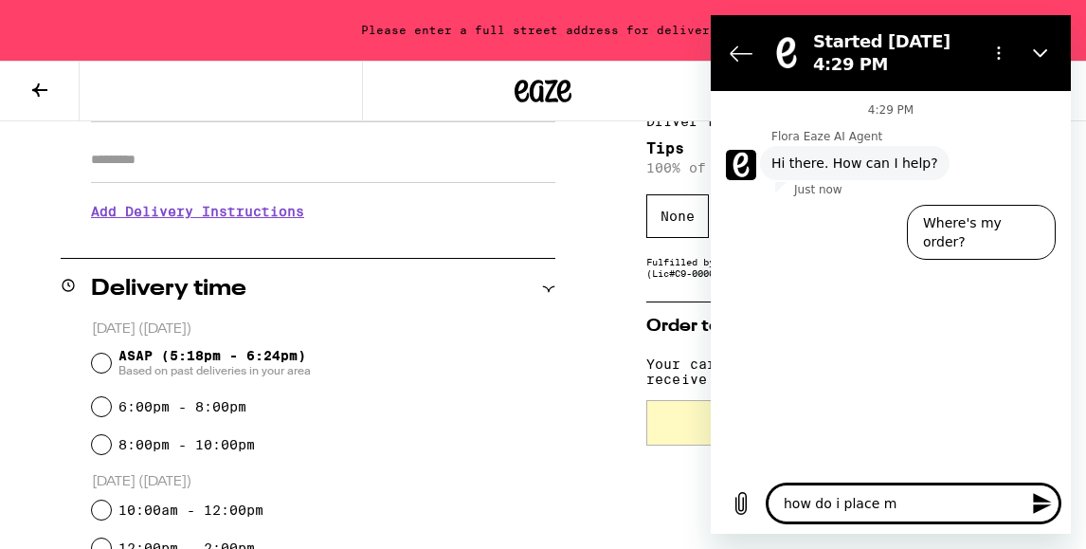
type textarea "how do i place my"
type textarea "x"
type textarea "how do i place my"
type textarea "x"
type textarea "how do i place my o"
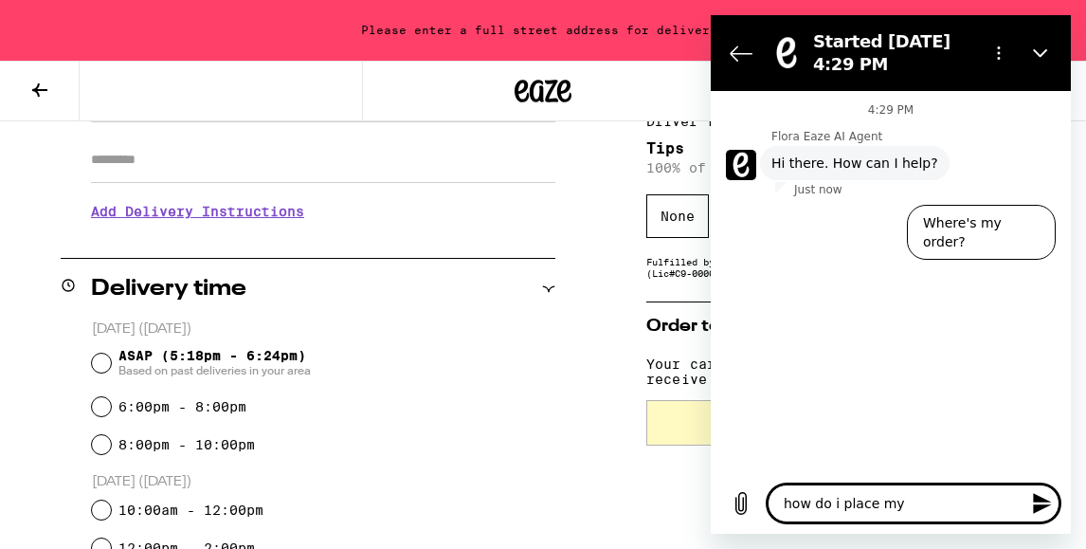
type textarea "x"
type textarea "how do i place my or"
type textarea "x"
type textarea "how do i place my ord"
type textarea "x"
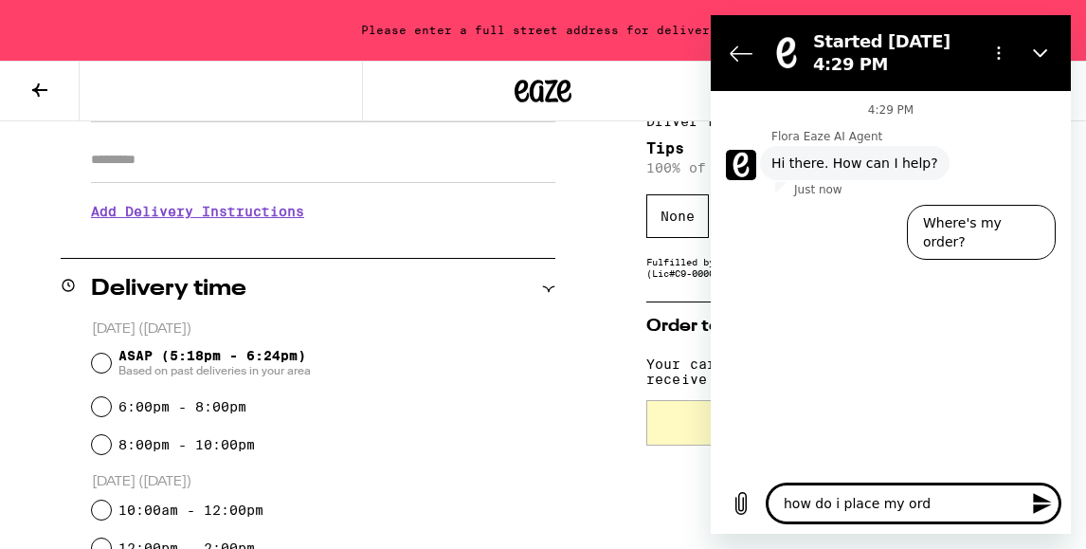
type textarea "how do i place my orde"
type textarea "x"
type textarea "how do i place my order"
type textarea "x"
type textarea "how do i place my order"
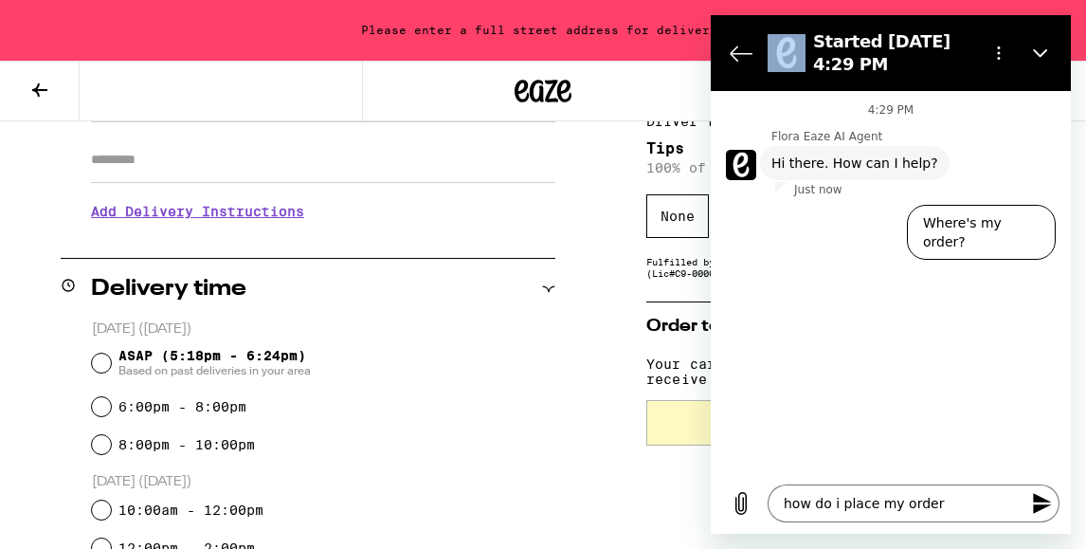
drag, startPoint x: 969, startPoint y: 28, endPoint x: 779, endPoint y: 24, distance: 189.6
click at [776, 24] on section "Started [DATE] 4:29 PM" at bounding box center [891, 53] width 360 height 76
click at [1035, 57] on icon "Close" at bounding box center [1040, 52] width 15 height 15
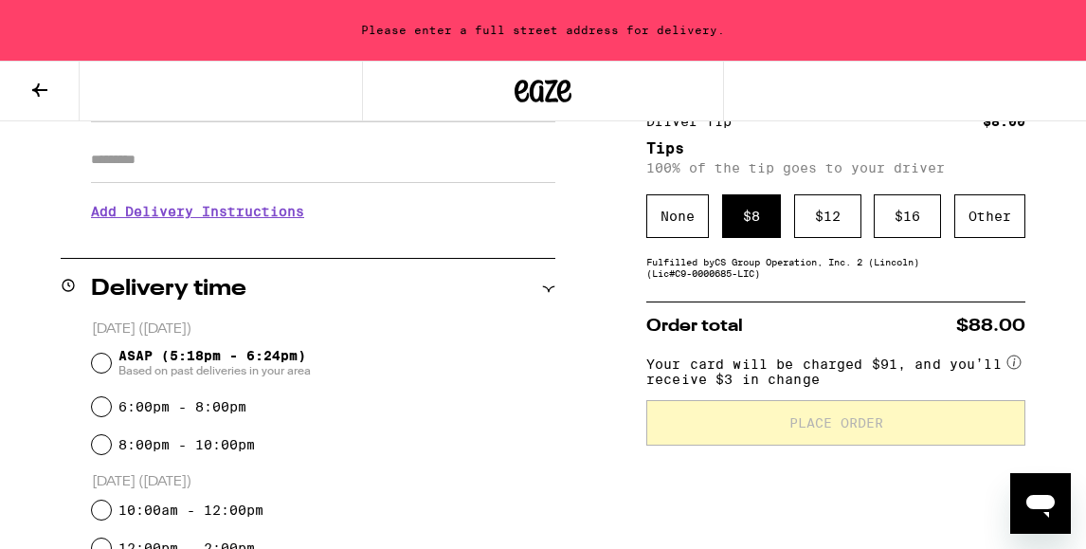
click at [1041, 500] on icon "Open messaging window" at bounding box center [1041, 506] width 28 height 23
type textarea "x"
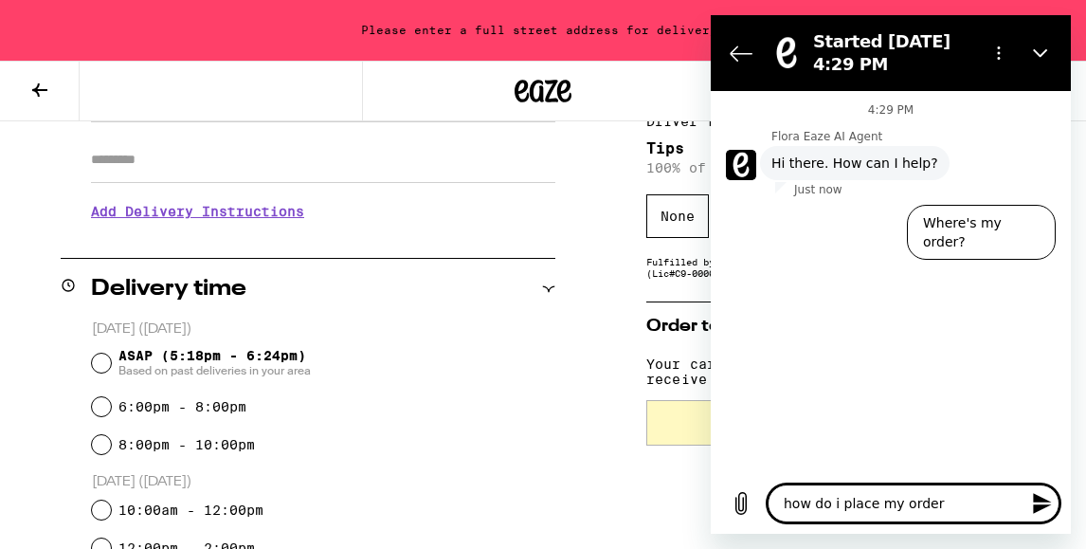
type textarea "how do i place my order?"
type textarea "x"
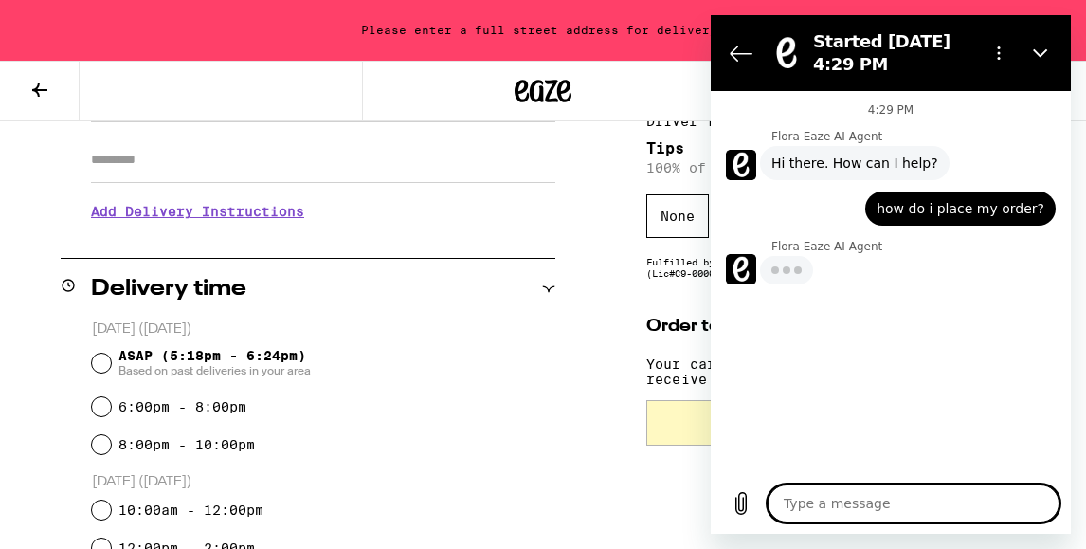
type textarea "x"
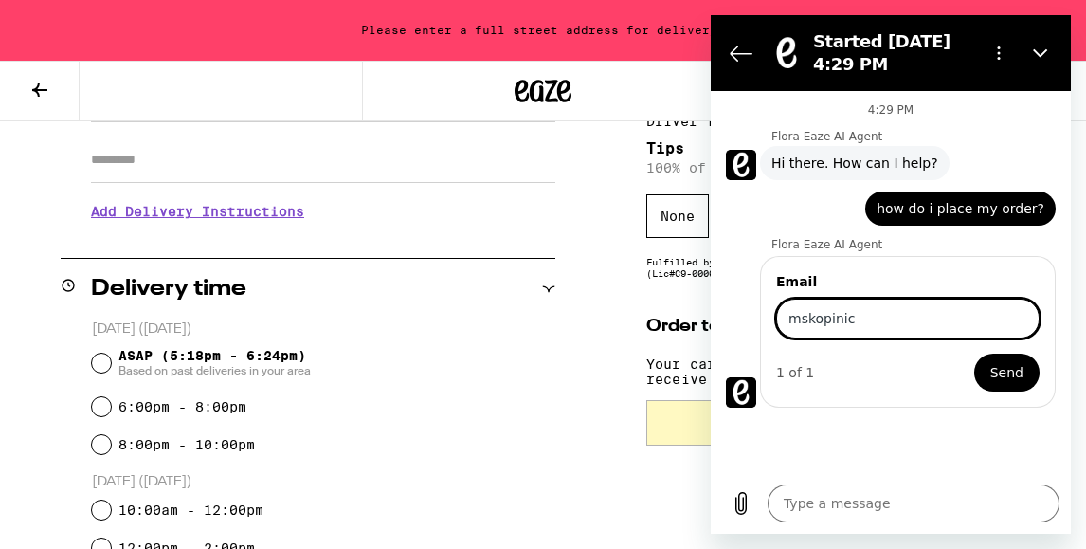
type input "mskopinich"
type input "***"
type input "[EMAIL_ADDRESS][DOMAIN_NAME]"
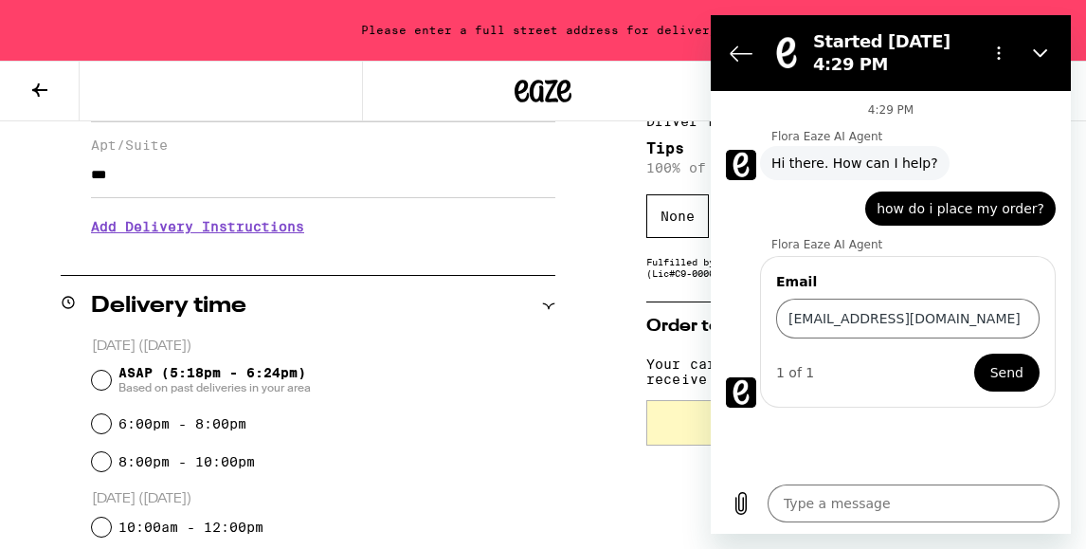
click at [1006, 373] on span "Send" at bounding box center [1007, 372] width 33 height 23
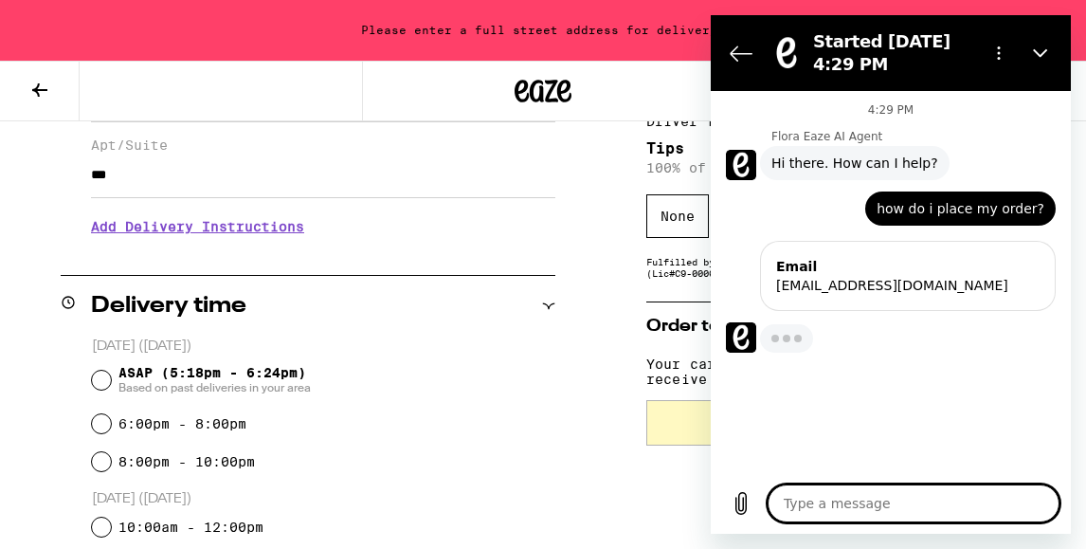
type textarea "x"
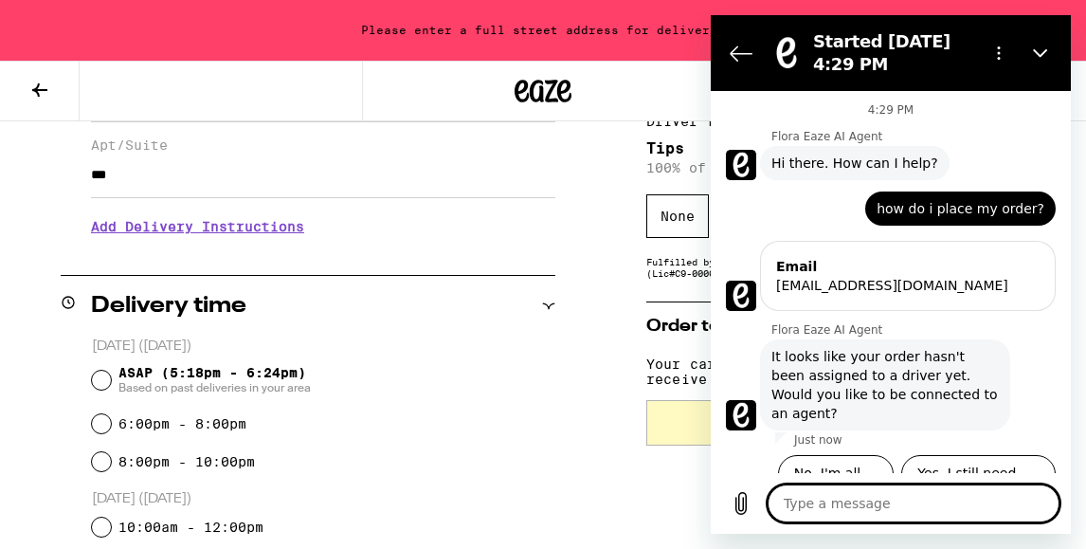
scroll to position [4, 0]
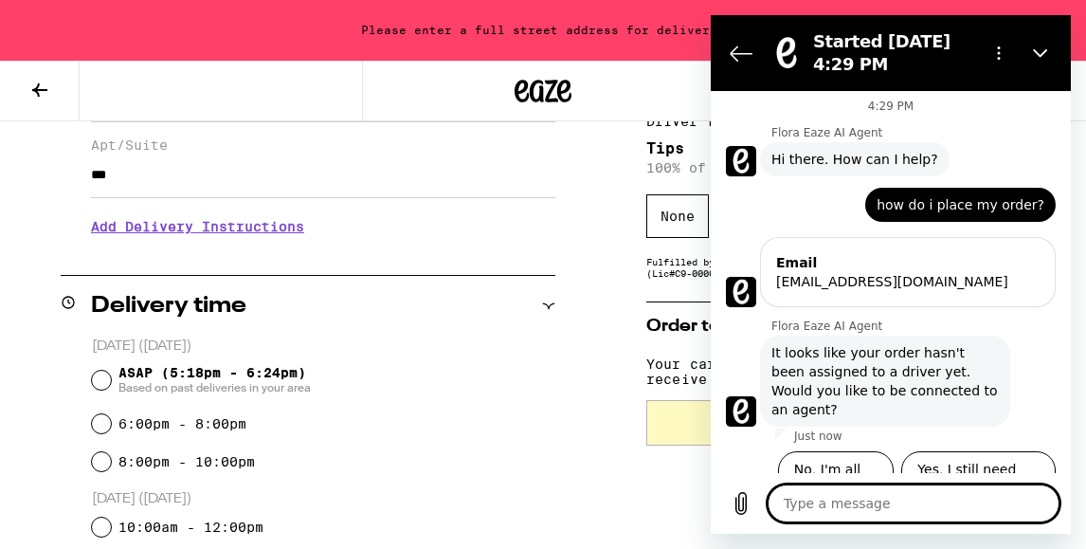
click at [878, 499] on textarea at bounding box center [914, 503] width 292 height 38
type textarea "s"
type textarea "x"
type textarea "sh"
type textarea "x"
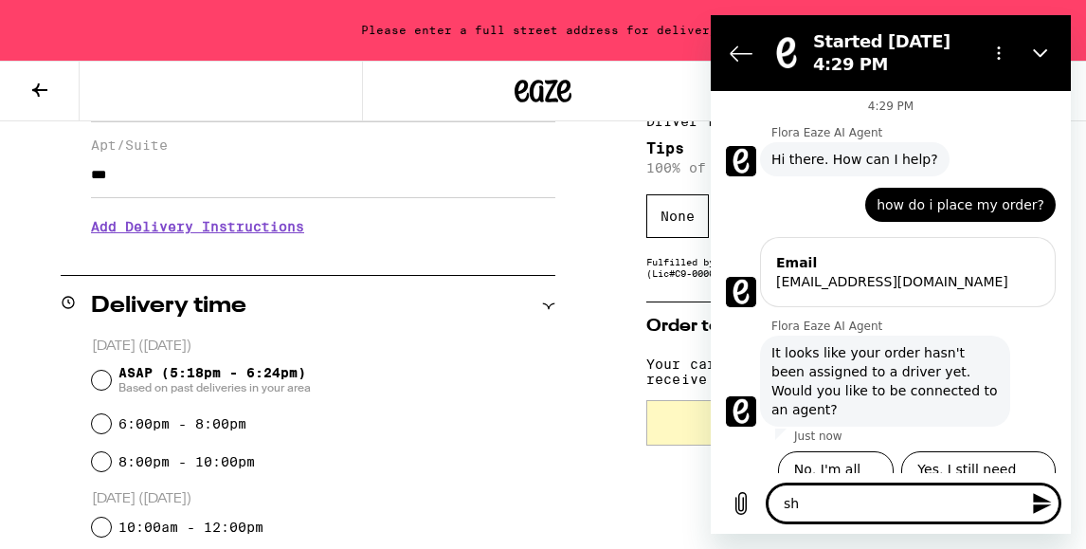
type textarea "sho"
type textarea "x"
type textarea "shou"
type textarea "x"
type textarea "shoul"
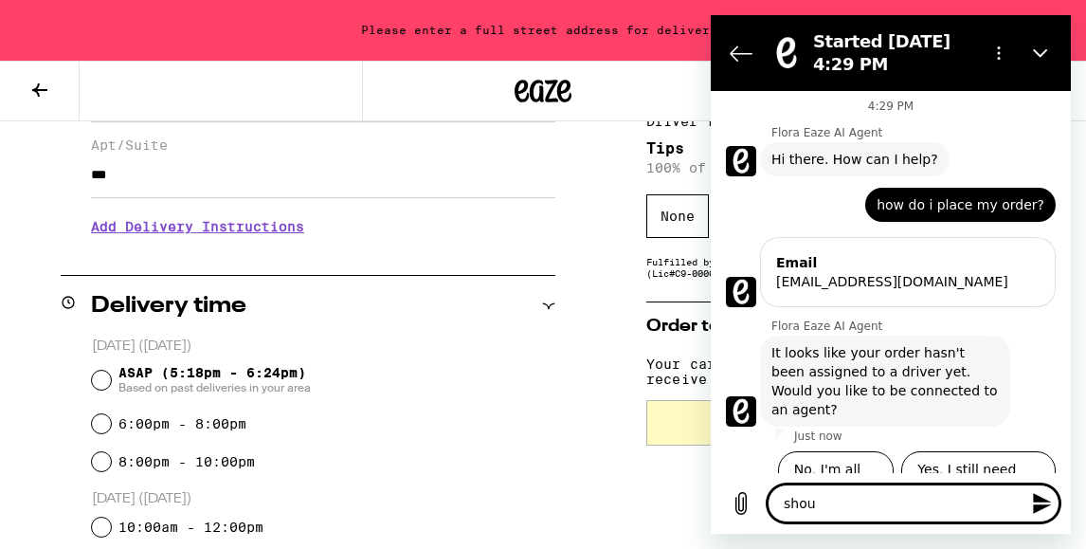
type textarea "x"
type textarea "should"
type textarea "x"
type textarea "should"
type textarea "x"
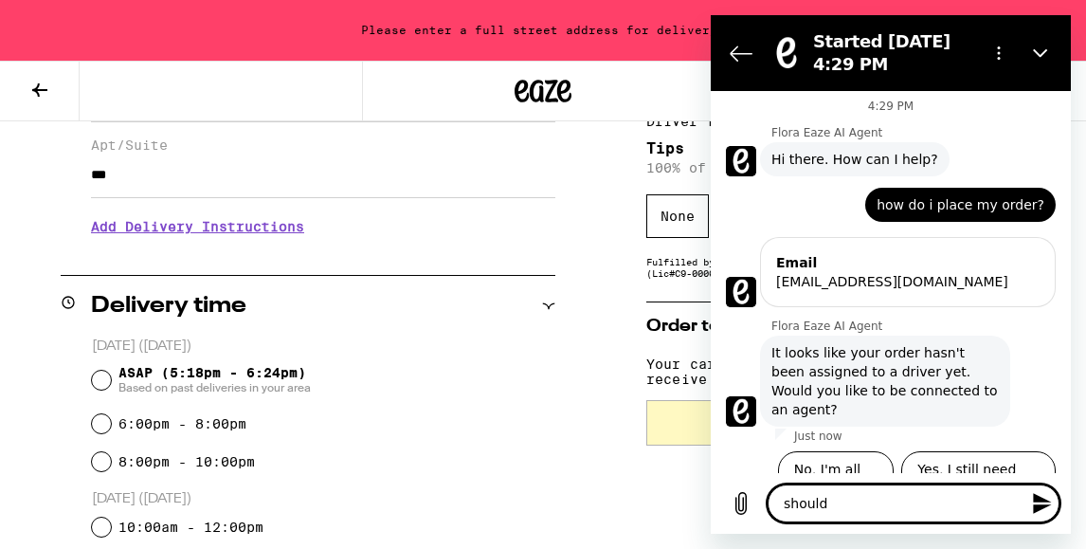
type textarea "should i"
type textarea "x"
type textarea "should i"
type textarea "x"
type textarea "should i w"
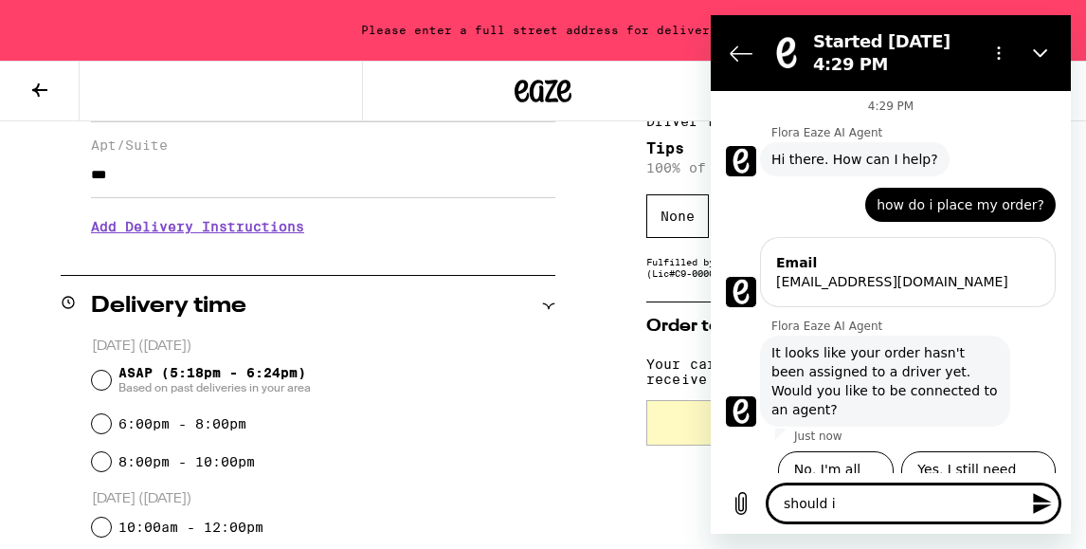
type textarea "x"
type textarea "should i wa"
type textarea "x"
type textarea "should i wai"
type textarea "x"
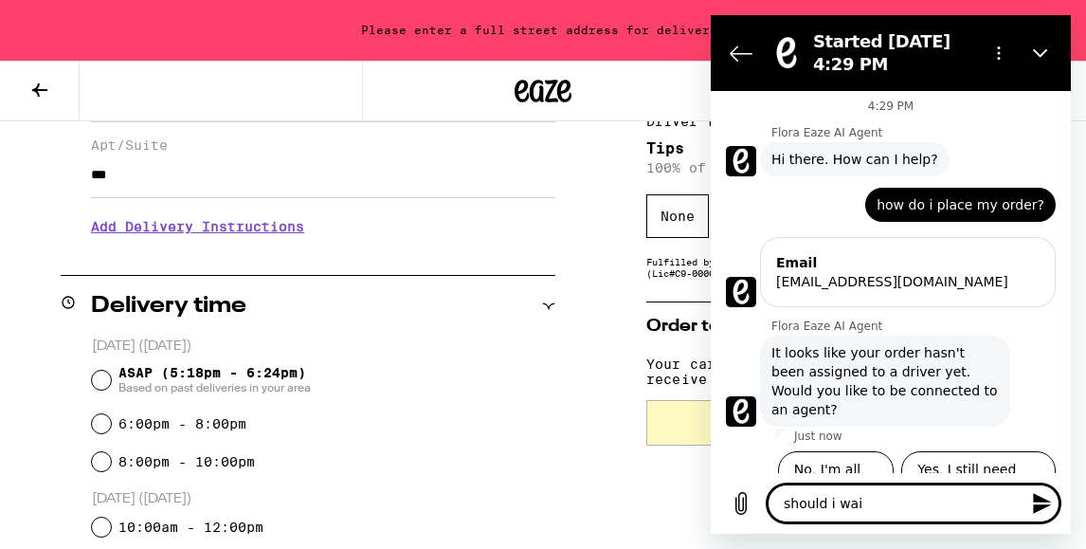
type textarea "should i wait"
type textarea "x"
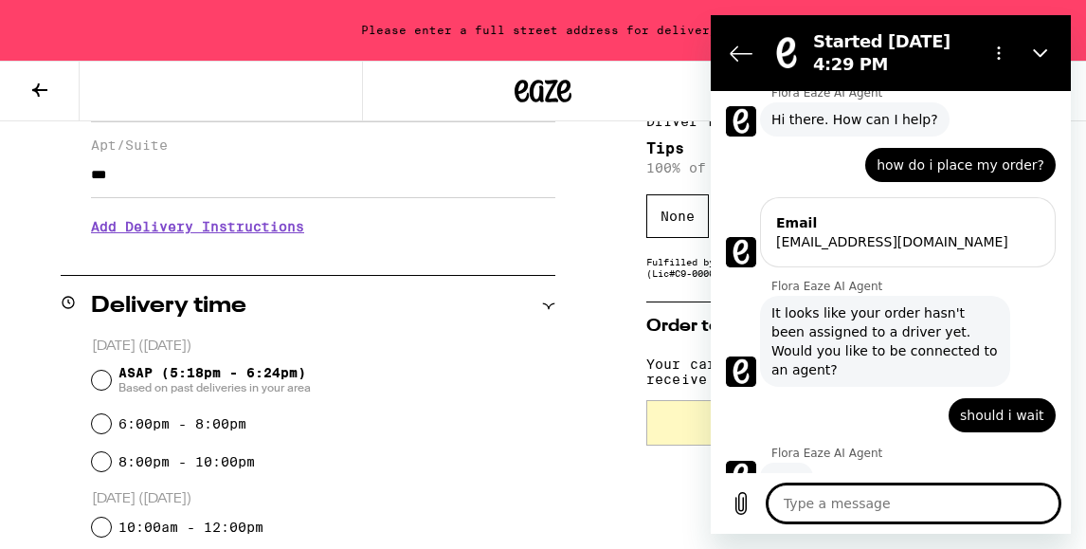
scroll to position [42, 0]
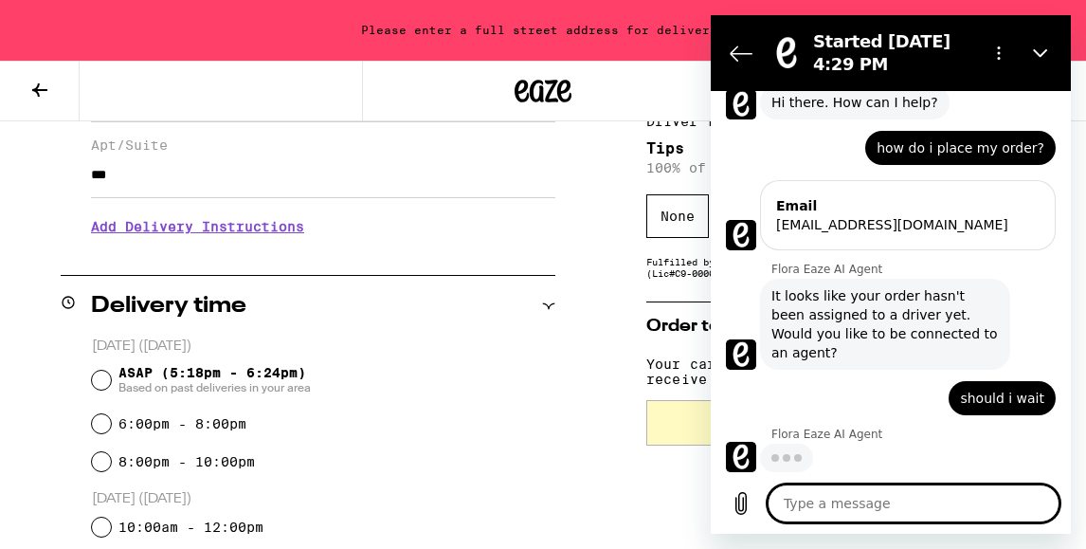
type textarea "x"
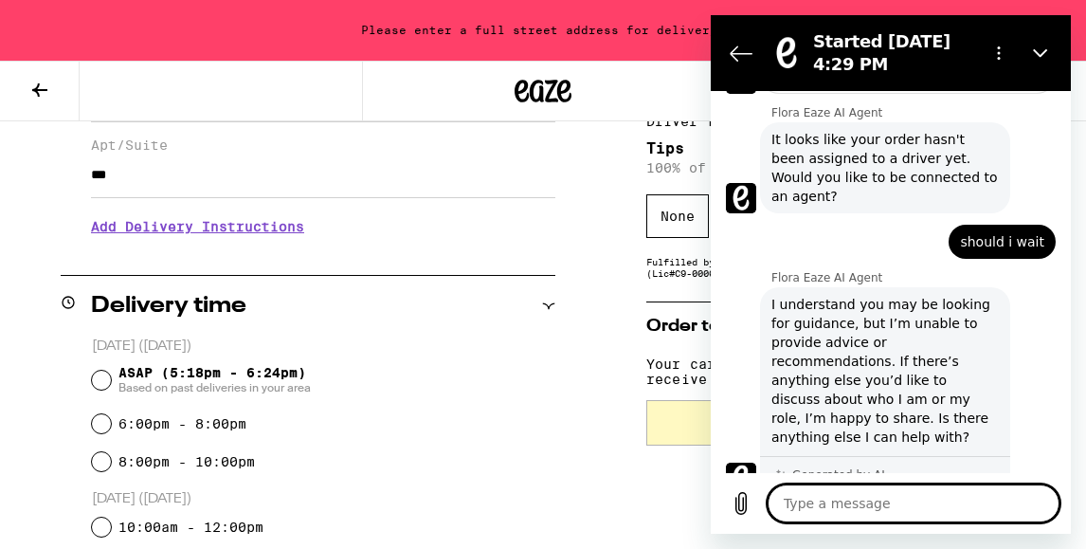
scroll to position [221, 0]
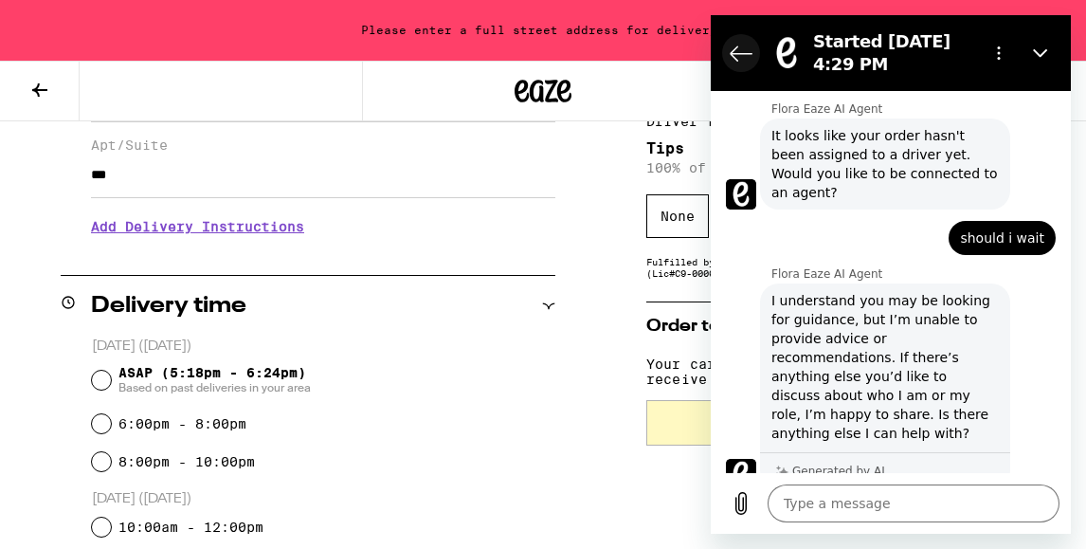
click at [737, 49] on icon "Back to the conversation list" at bounding box center [741, 53] width 23 height 23
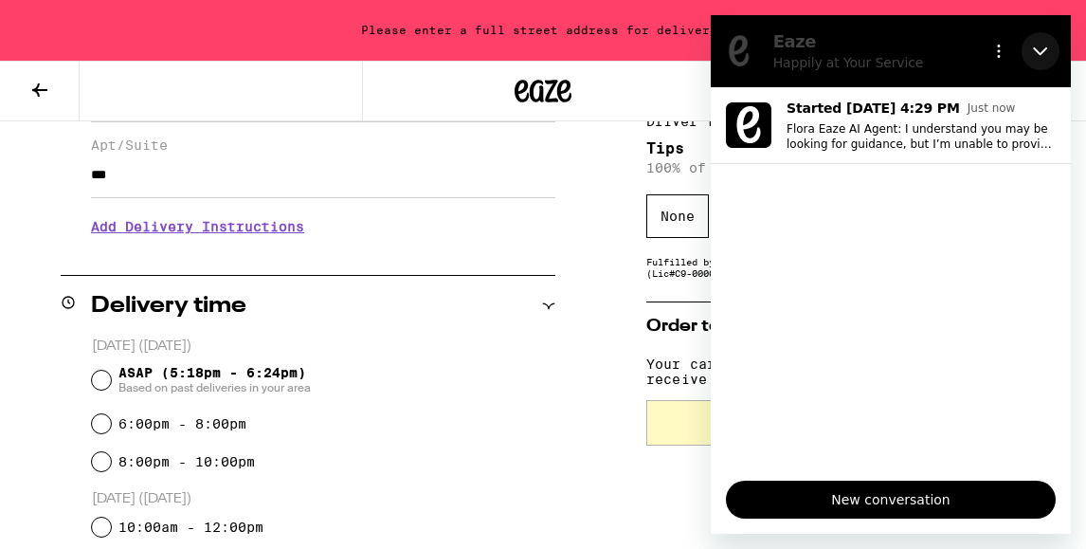
click at [1046, 51] on icon "Close" at bounding box center [1040, 51] width 15 height 15
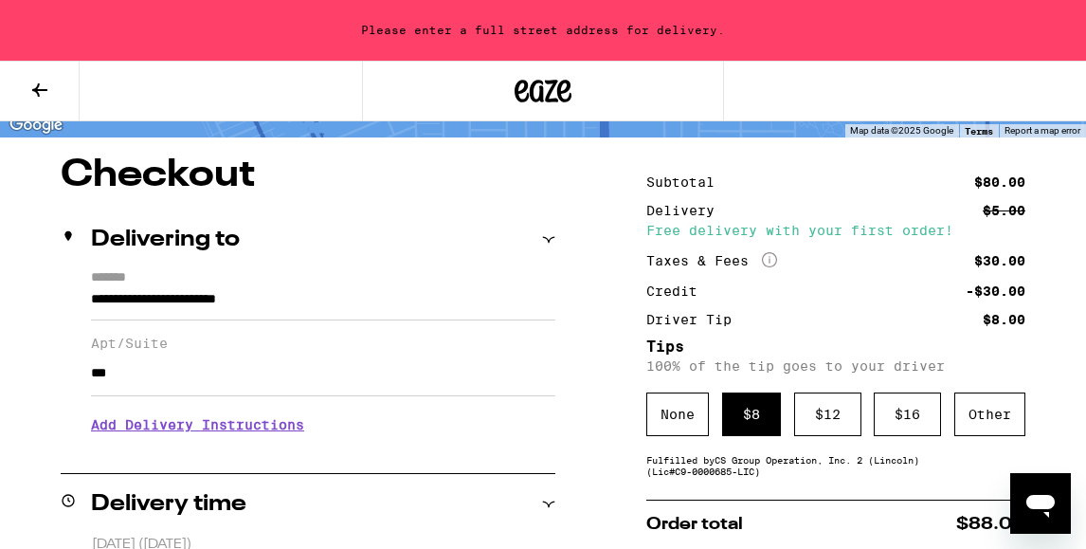
scroll to position [161, 0]
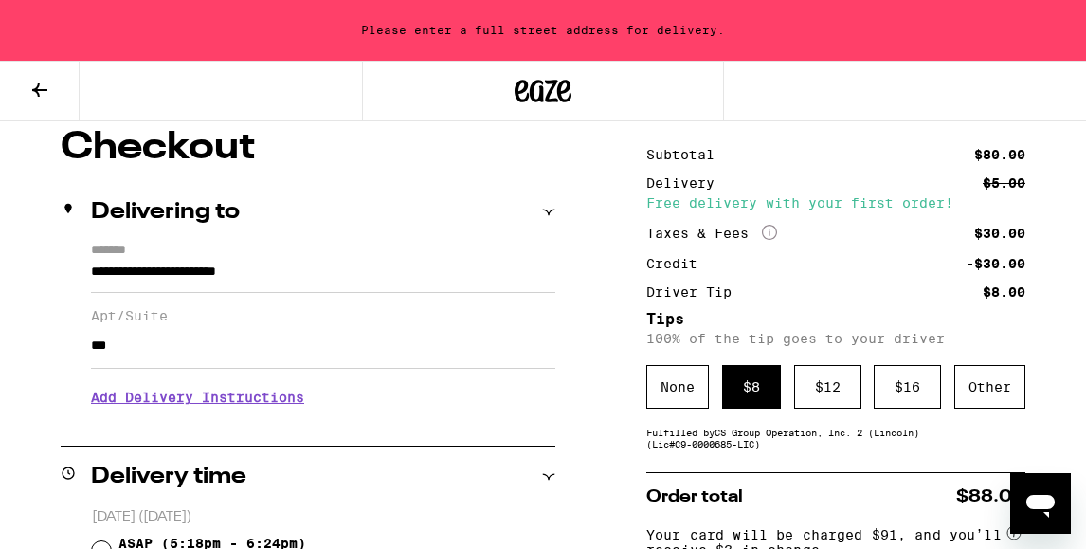
click at [244, 404] on h3 "Add Delivery Instructions" at bounding box center [323, 397] width 464 height 44
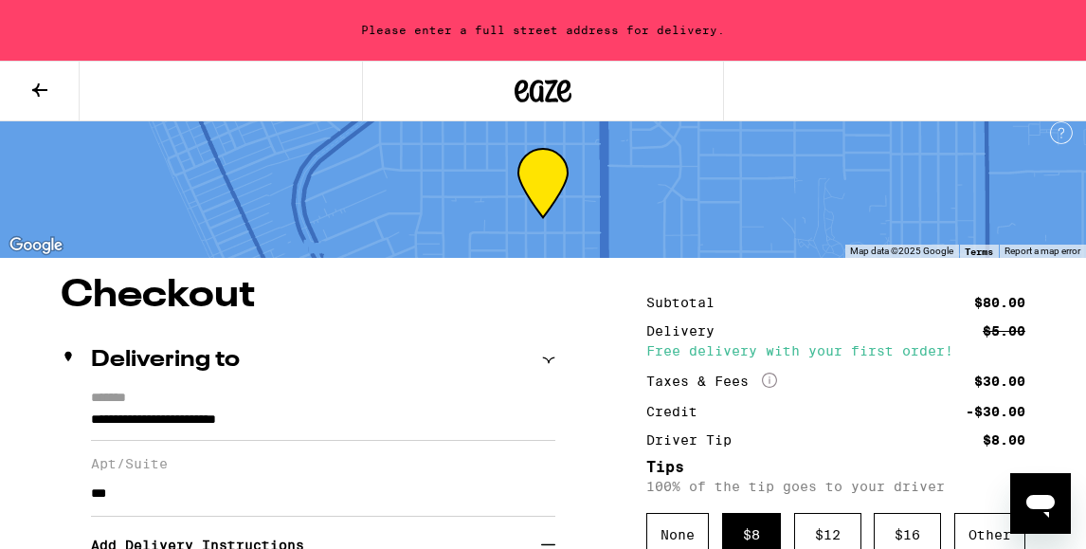
scroll to position [0, 0]
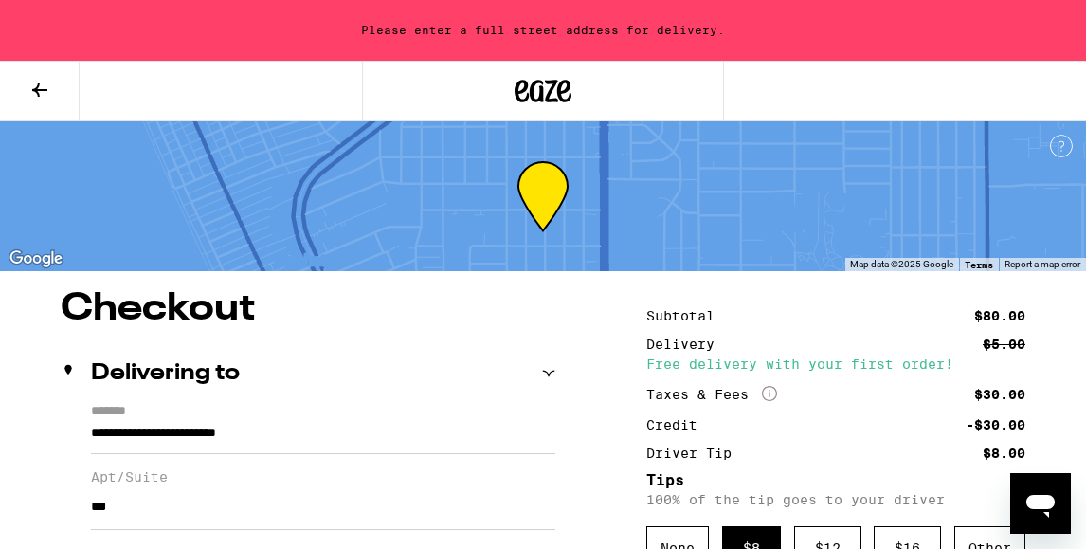
click at [122, 369] on h2 "Delivering to" at bounding box center [165, 373] width 149 height 23
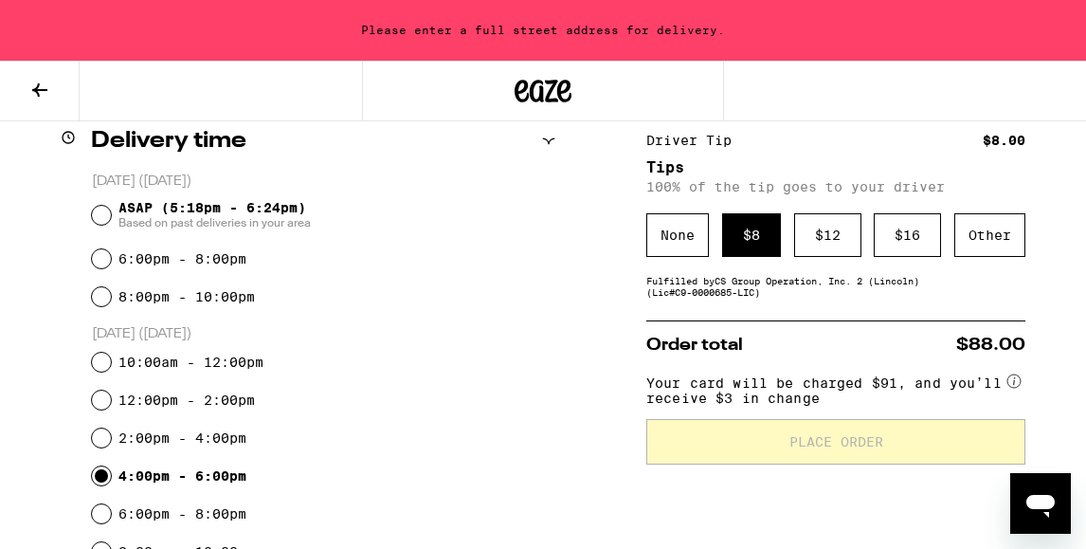
scroll to position [334, 0]
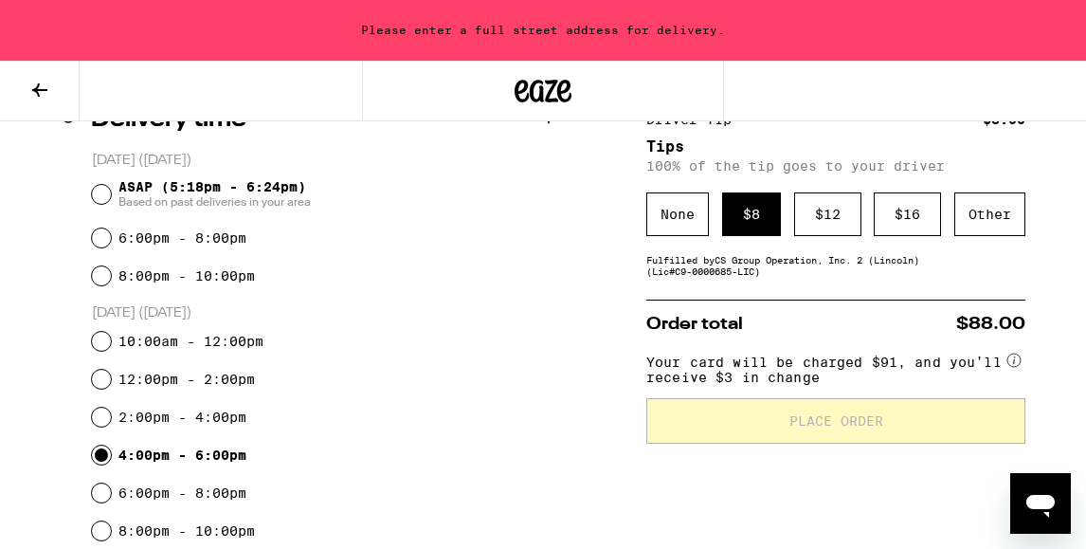
click at [1016, 366] on circle at bounding box center [1014, 360] width 13 height 13
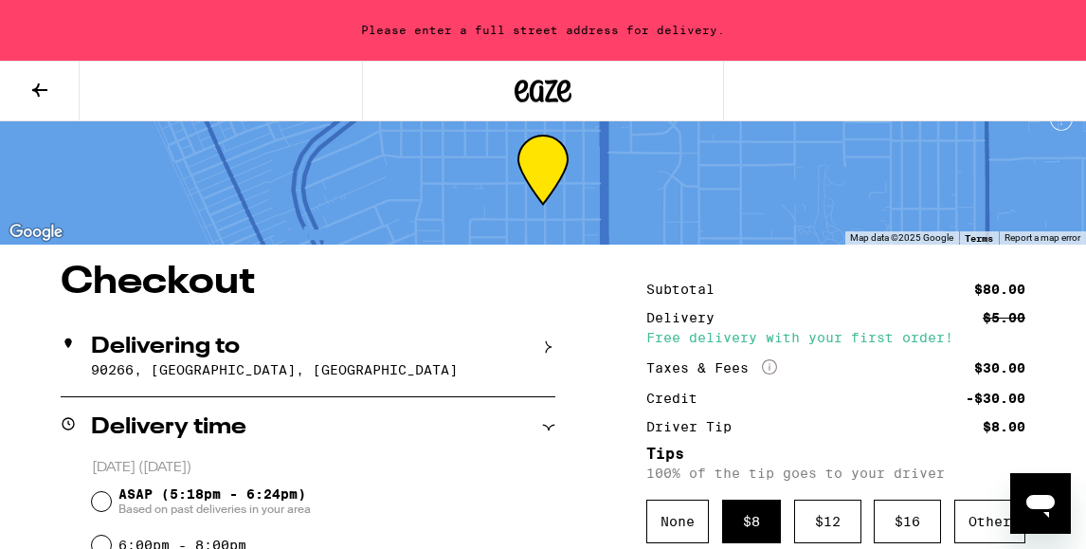
scroll to position [32, 0]
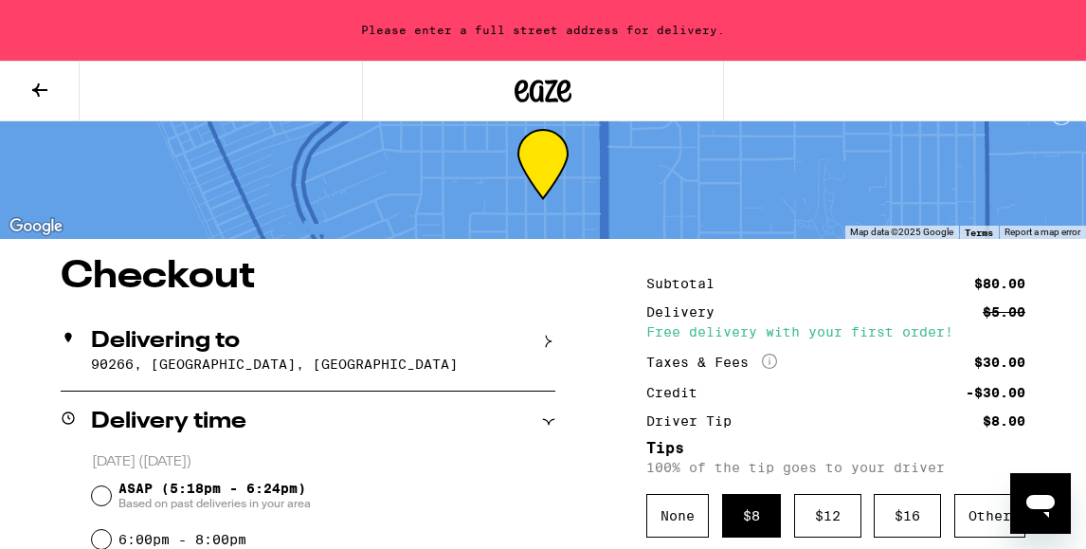
click at [186, 343] on h2 "Delivering to" at bounding box center [165, 341] width 149 height 23
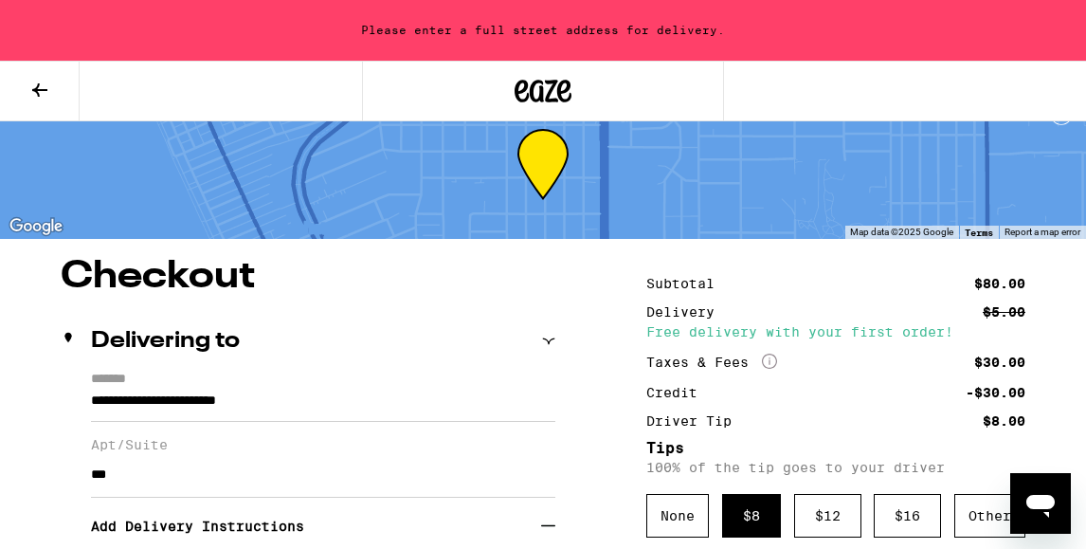
drag, startPoint x: 86, startPoint y: 400, endPoint x: 283, endPoint y: 410, distance: 197.4
click at [283, 410] on div "**********" at bounding box center [308, 533] width 495 height 322
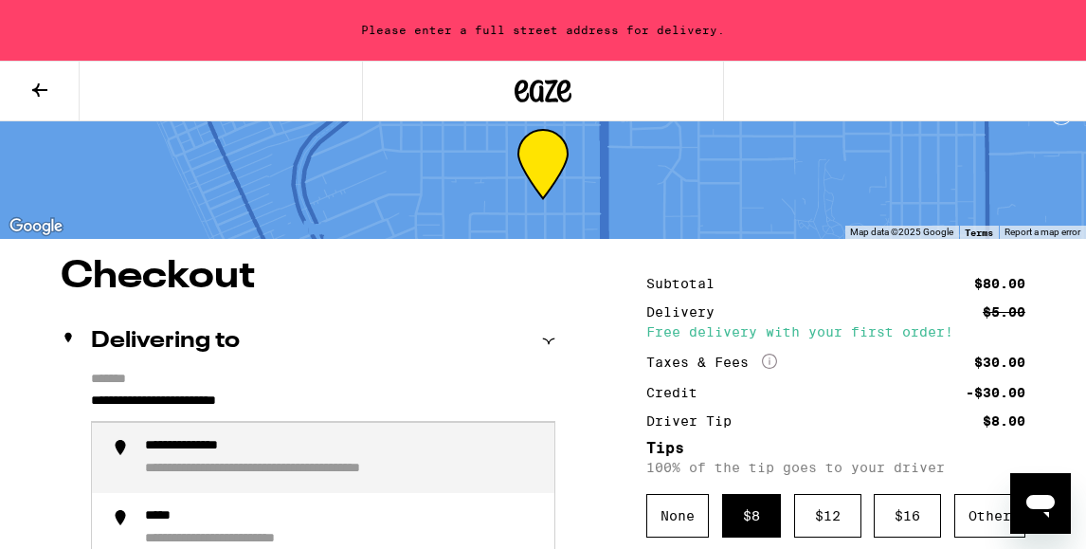
drag, startPoint x: 319, startPoint y: 401, endPoint x: 89, endPoint y: 391, distance: 230.5
click at [89, 391] on div "**********" at bounding box center [308, 533] width 495 height 322
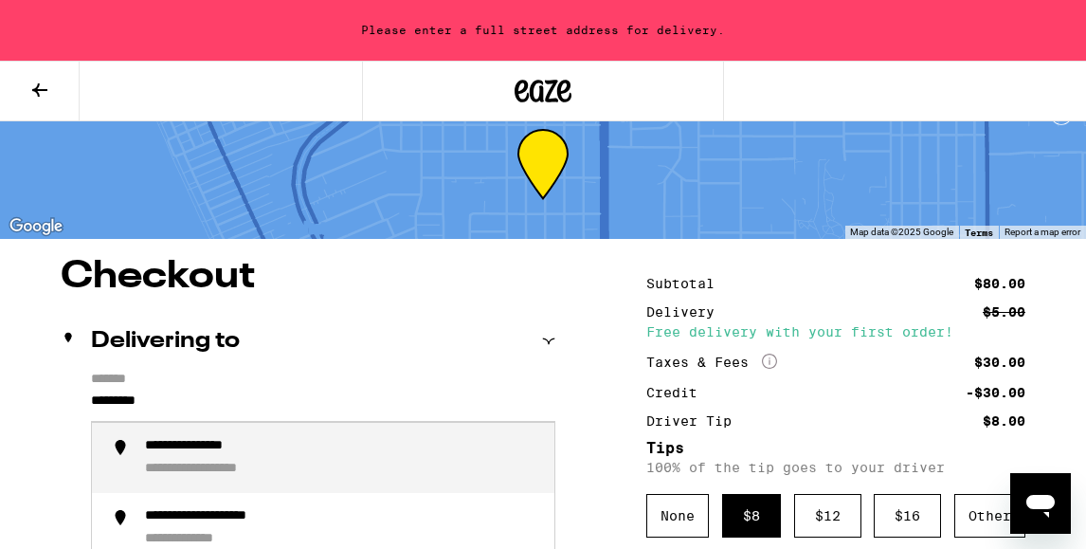
click at [179, 471] on div "**********" at bounding box center [226, 470] width 163 height 18
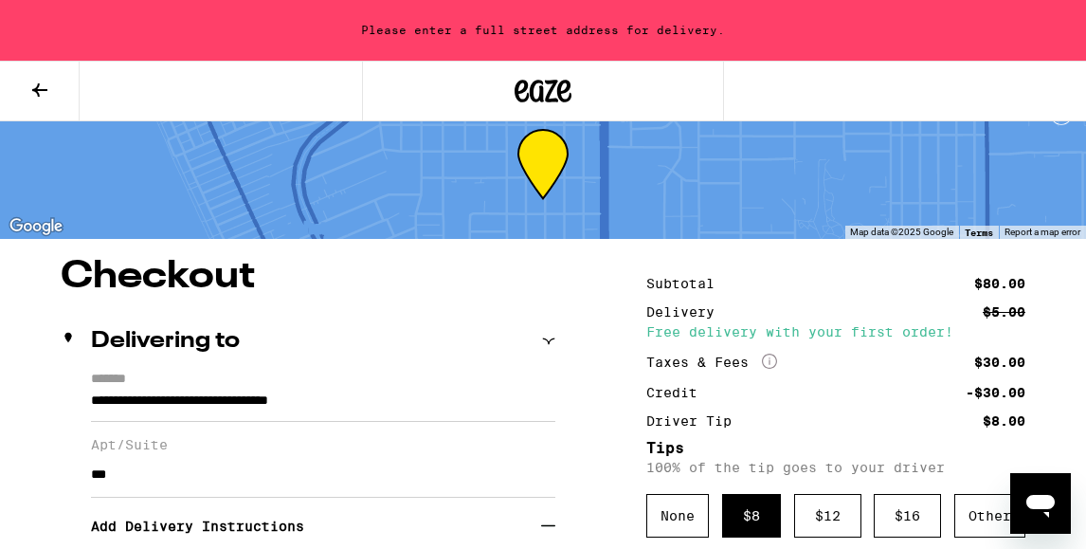
type input "**********"
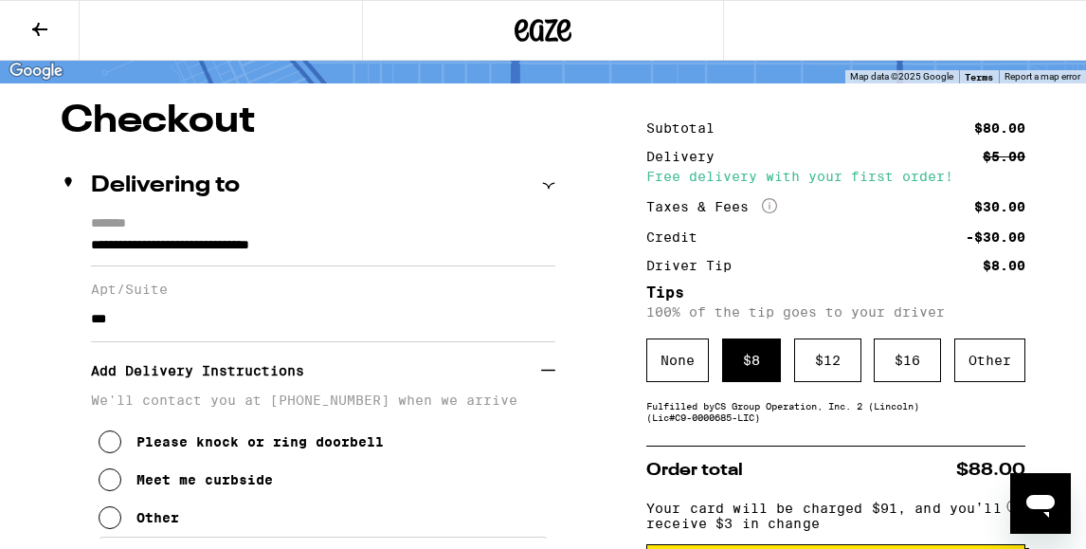
scroll to position [131, 0]
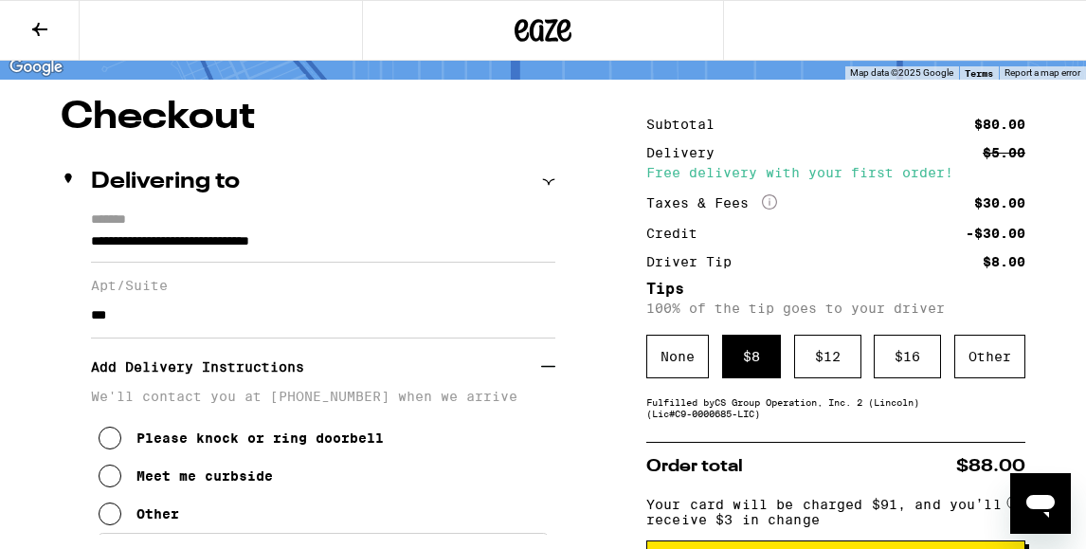
drag, startPoint x: 118, startPoint y: 315, endPoint x: 81, endPoint y: 312, distance: 37.1
click at [80, 314] on div "**********" at bounding box center [308, 373] width 495 height 322
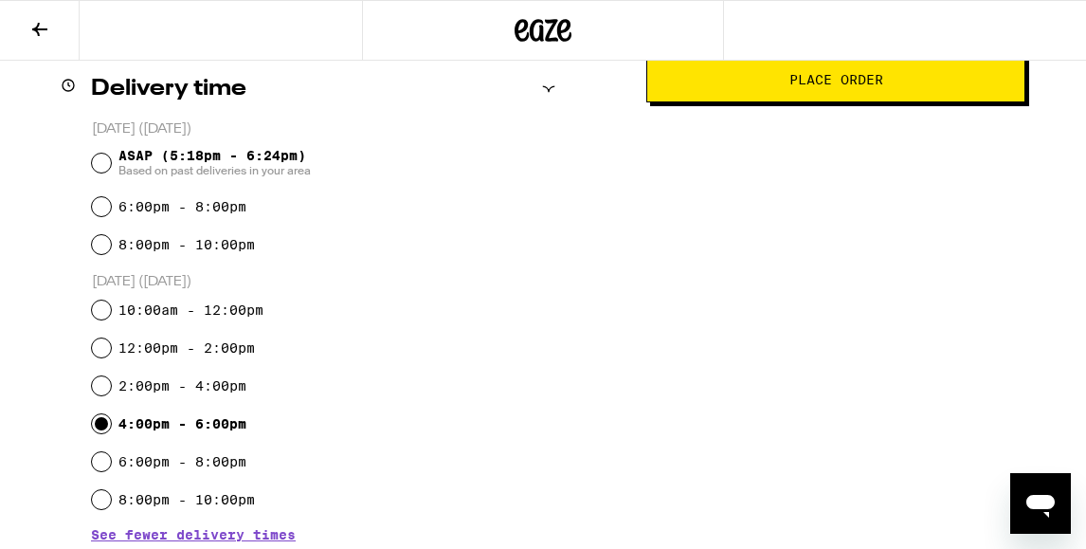
scroll to position [624, 0]
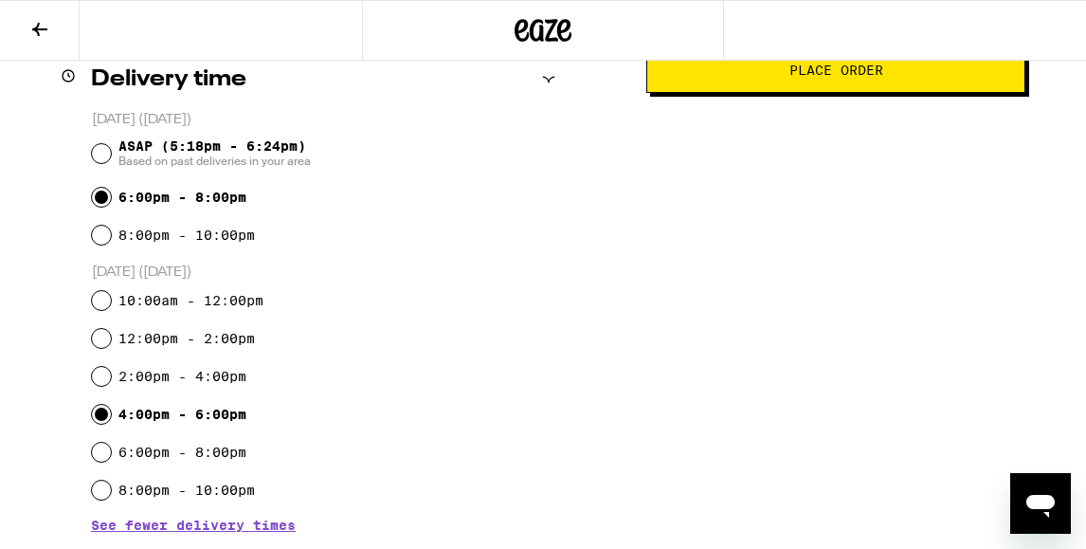
click at [100, 197] on input "6:00pm - 8:00pm" at bounding box center [101, 197] width 19 height 19
radio input "true"
click at [101, 149] on input "ASAP (5:18pm - 6:24pm) Based on past deliveries in your area" at bounding box center [101, 153] width 19 height 19
radio input "true"
click at [798, 77] on span "Place Order" at bounding box center [837, 70] width 94 height 13
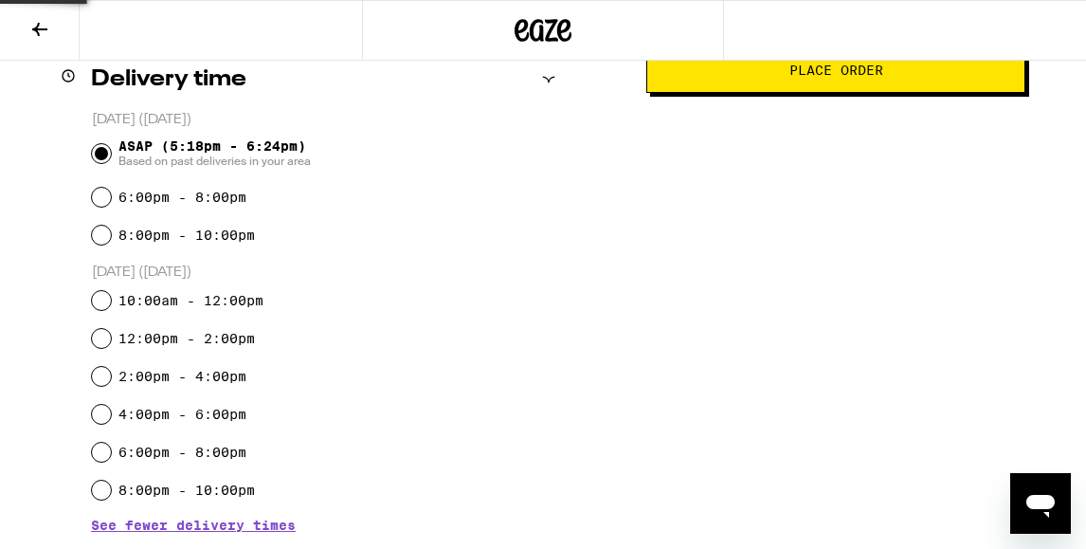
scroll to position [0, 0]
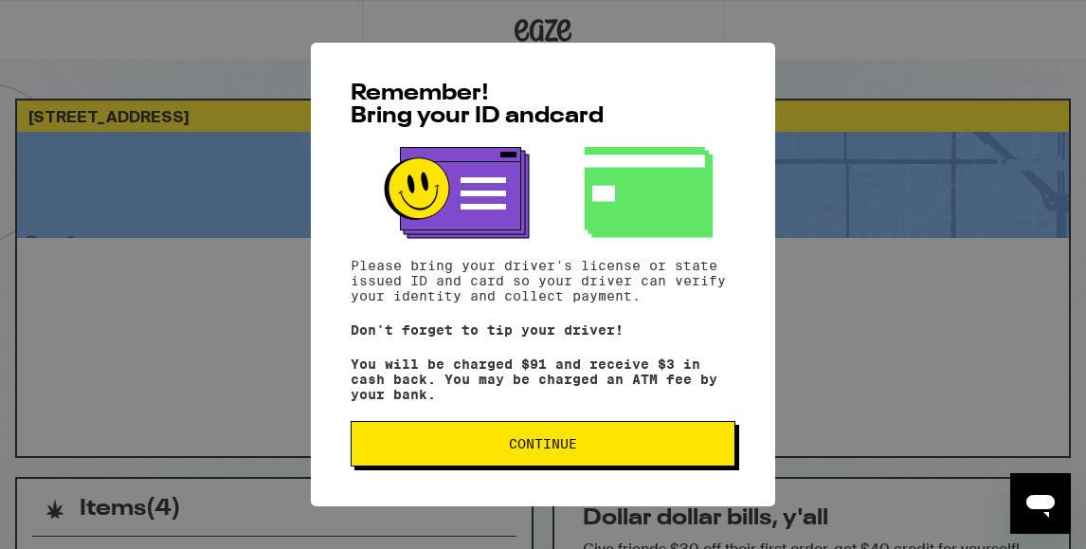
click at [568, 448] on span "Continue" at bounding box center [543, 443] width 68 height 13
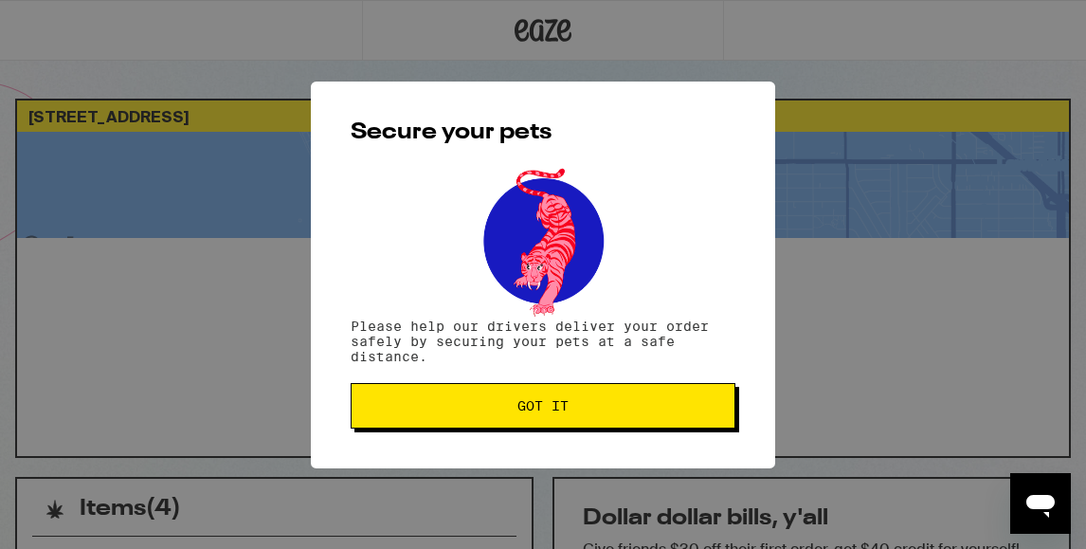
click at [550, 404] on span "Got it" at bounding box center [543, 405] width 51 height 13
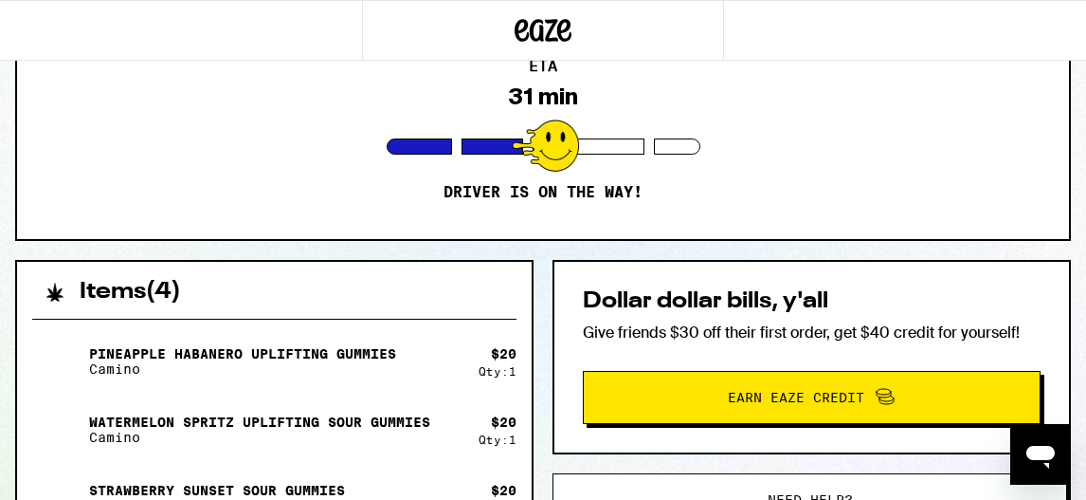
scroll to position [216, 0]
